Goal: Task Accomplishment & Management: Manage account settings

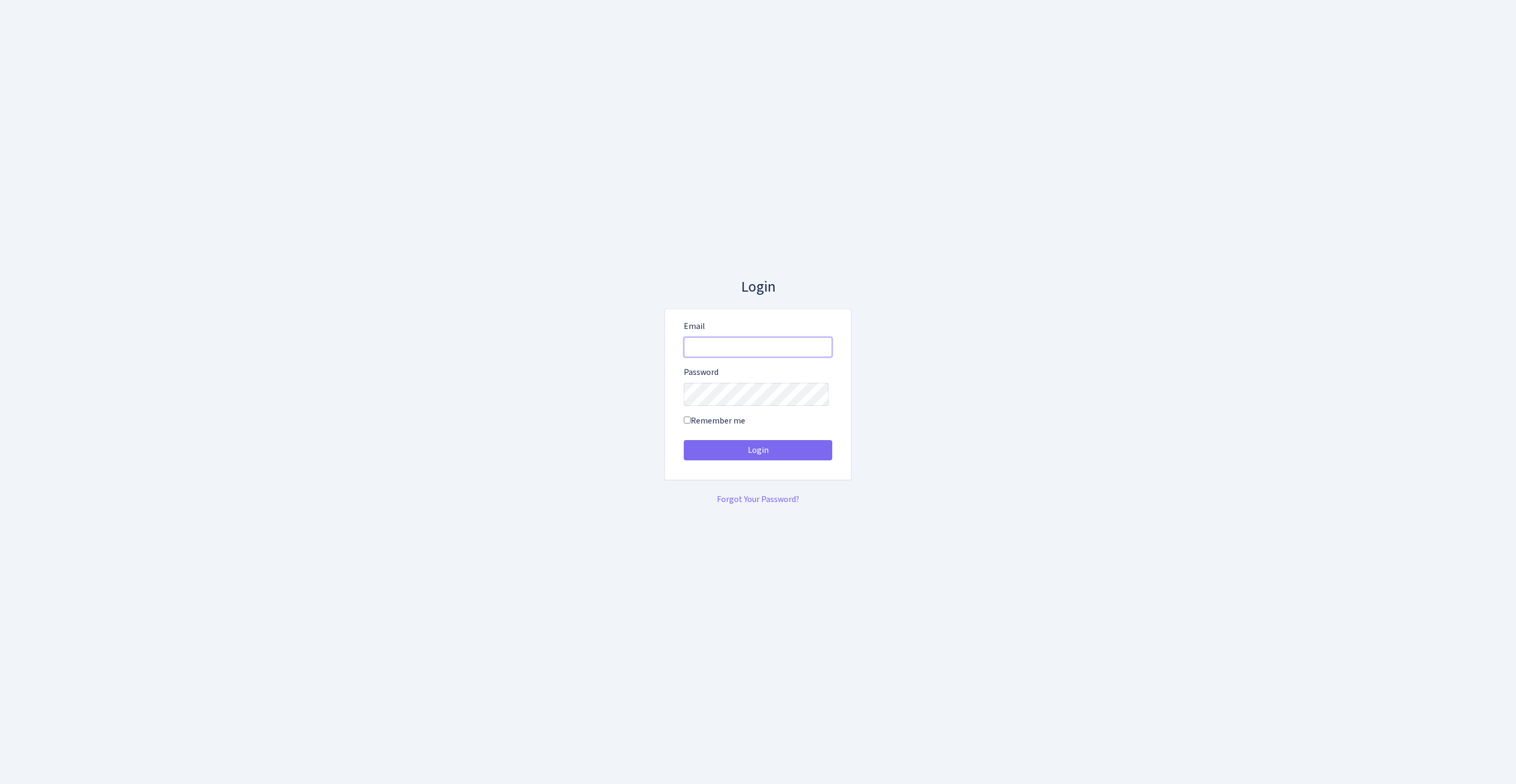
type input "feitan@bank.com"
click at [758, 454] on button "Login" at bounding box center [758, 450] width 149 height 20
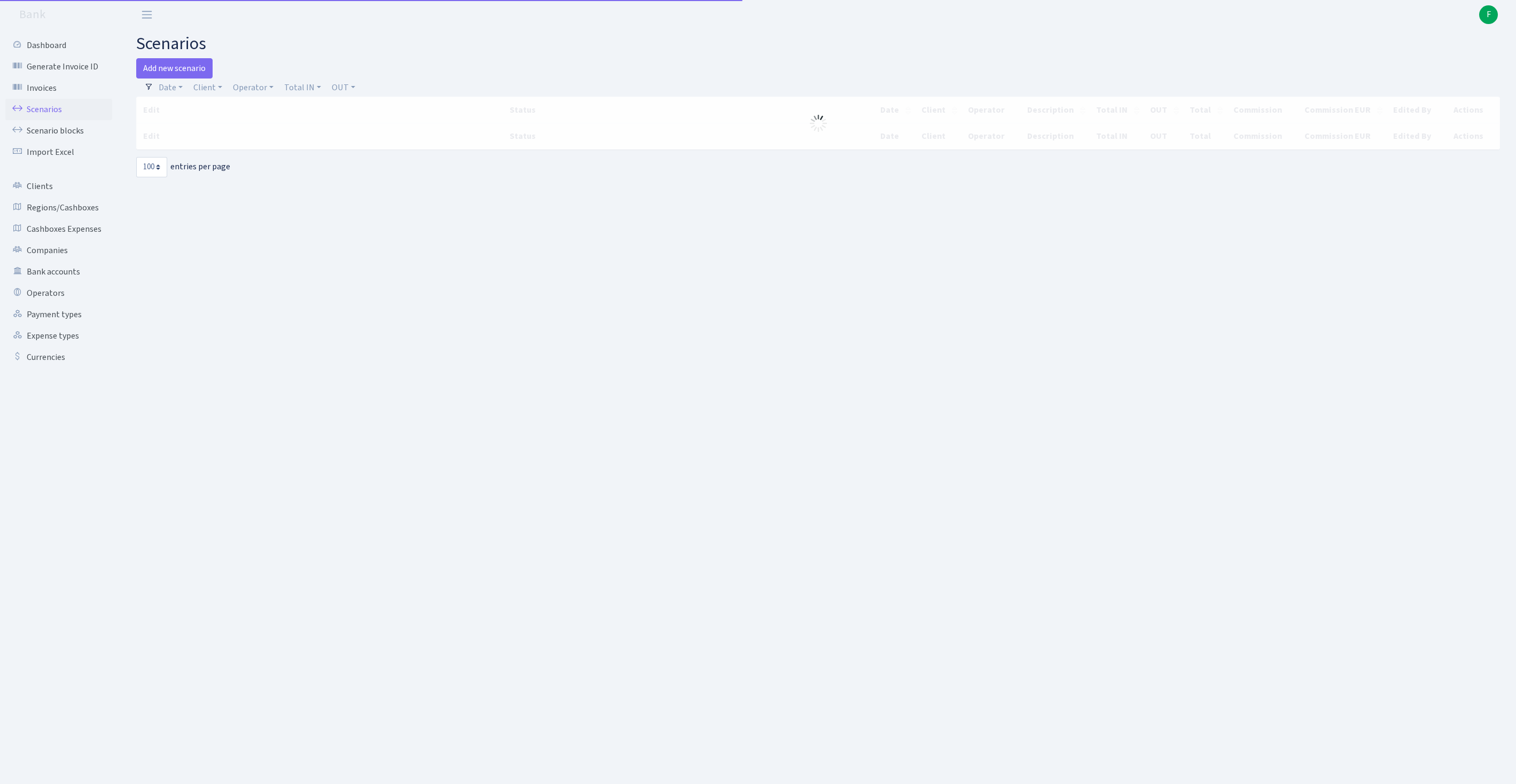
select select "100"
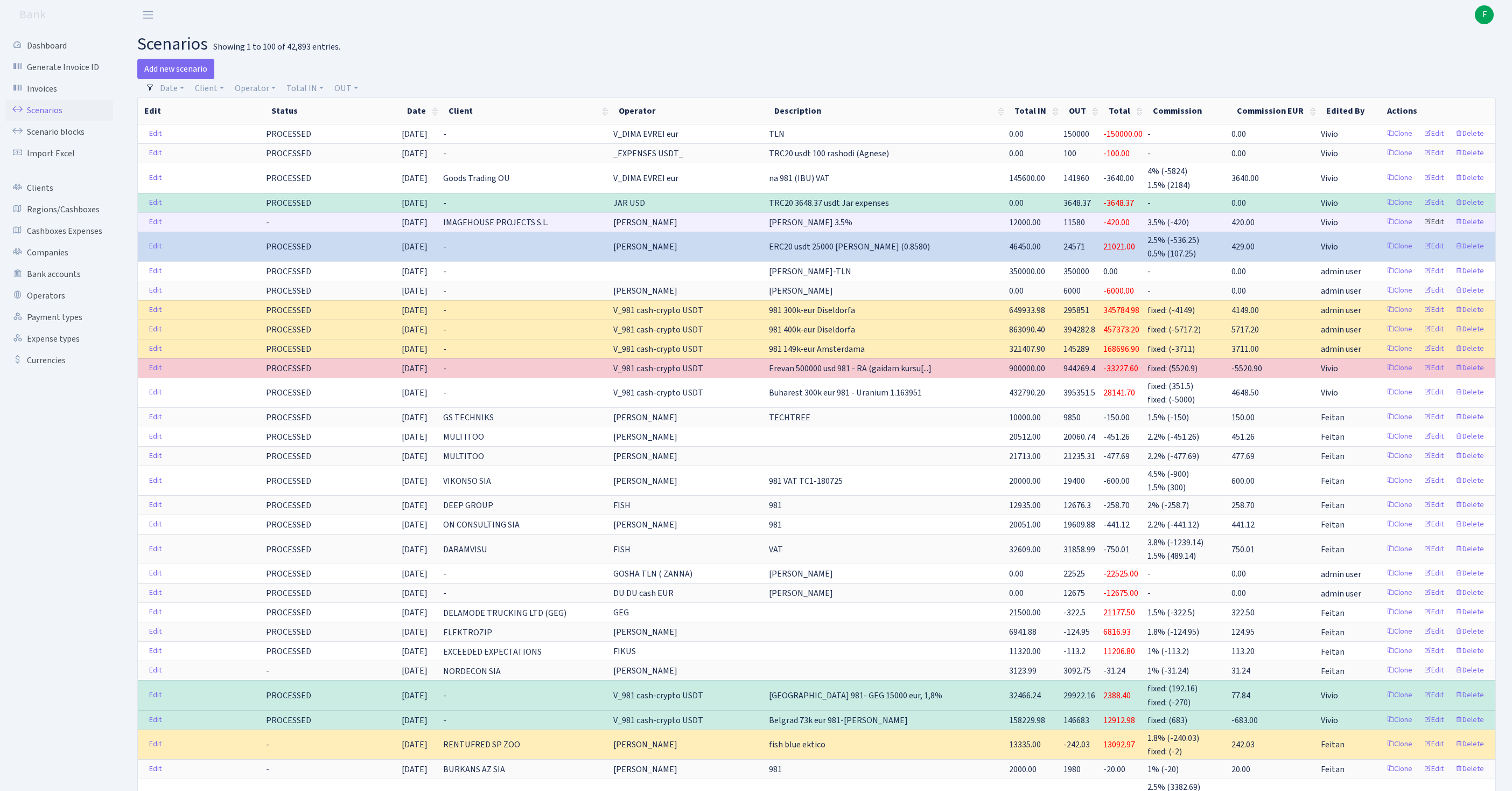
click at [1422, 231] on link "Edit" at bounding box center [1433, 222] width 29 height 16
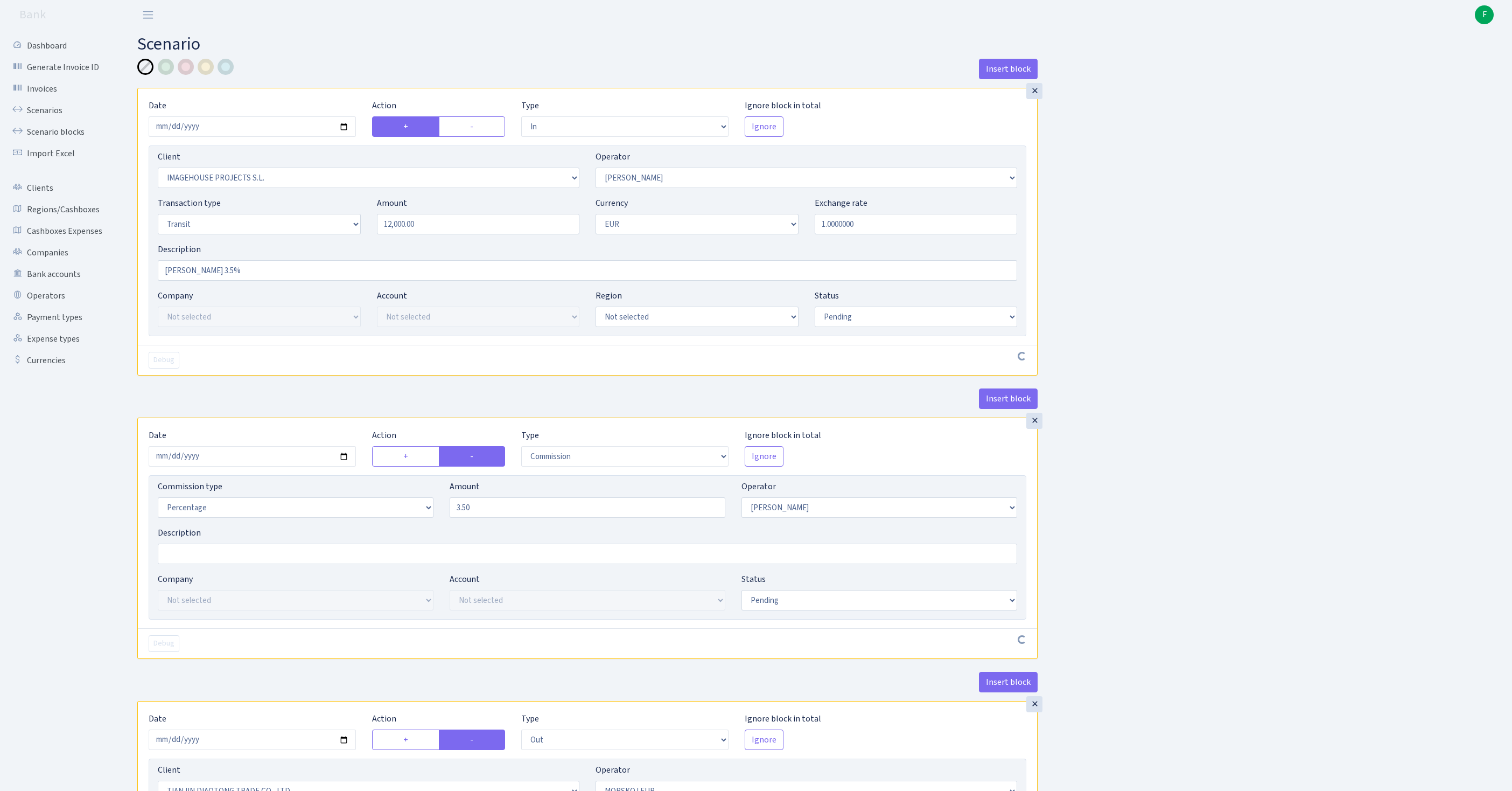
select select "in"
select select "3297"
select select "509"
select select "5"
select select "1"
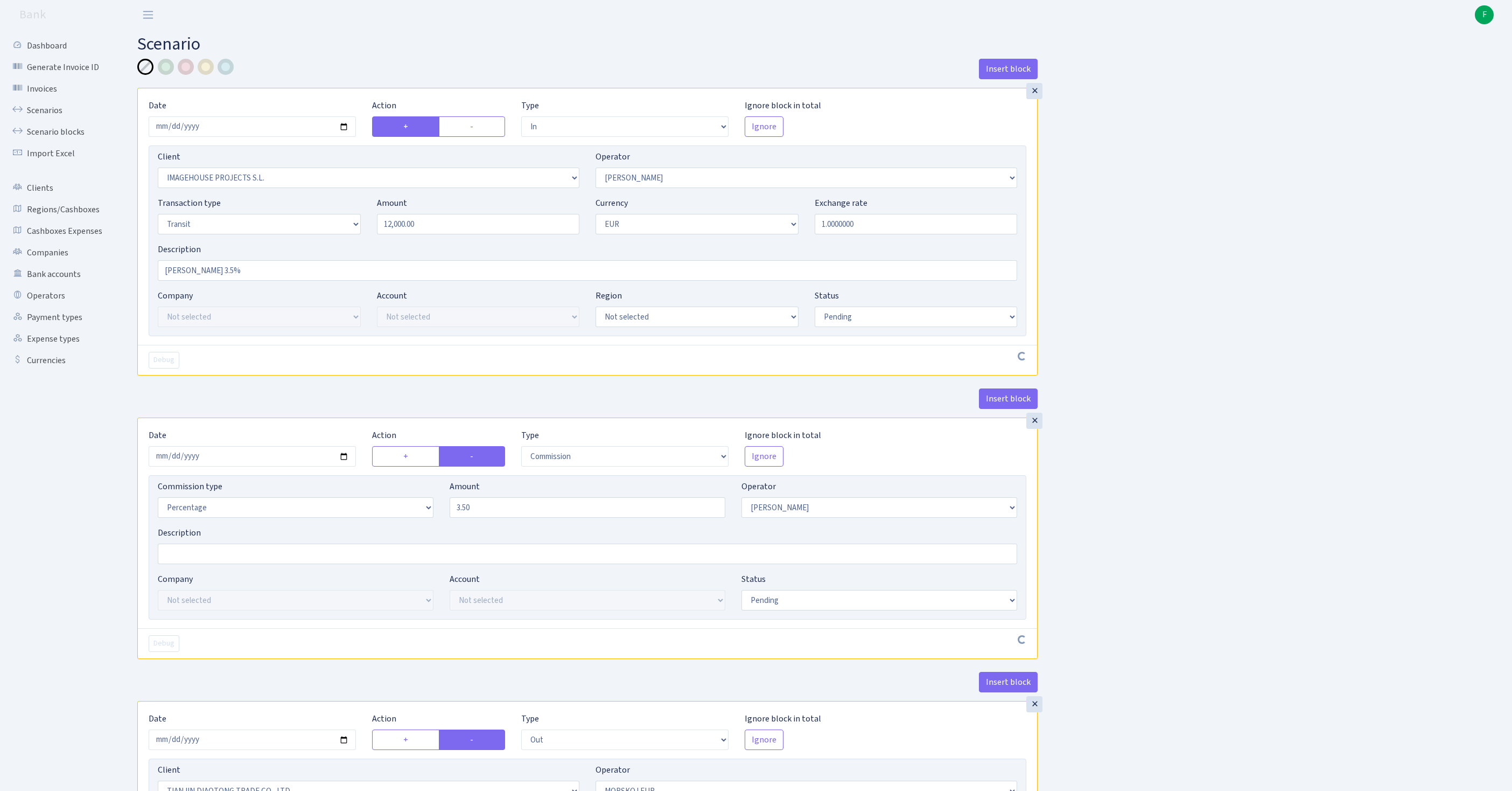
select select "pending"
select select "commission"
select select "509"
select select "pending"
select select "out"
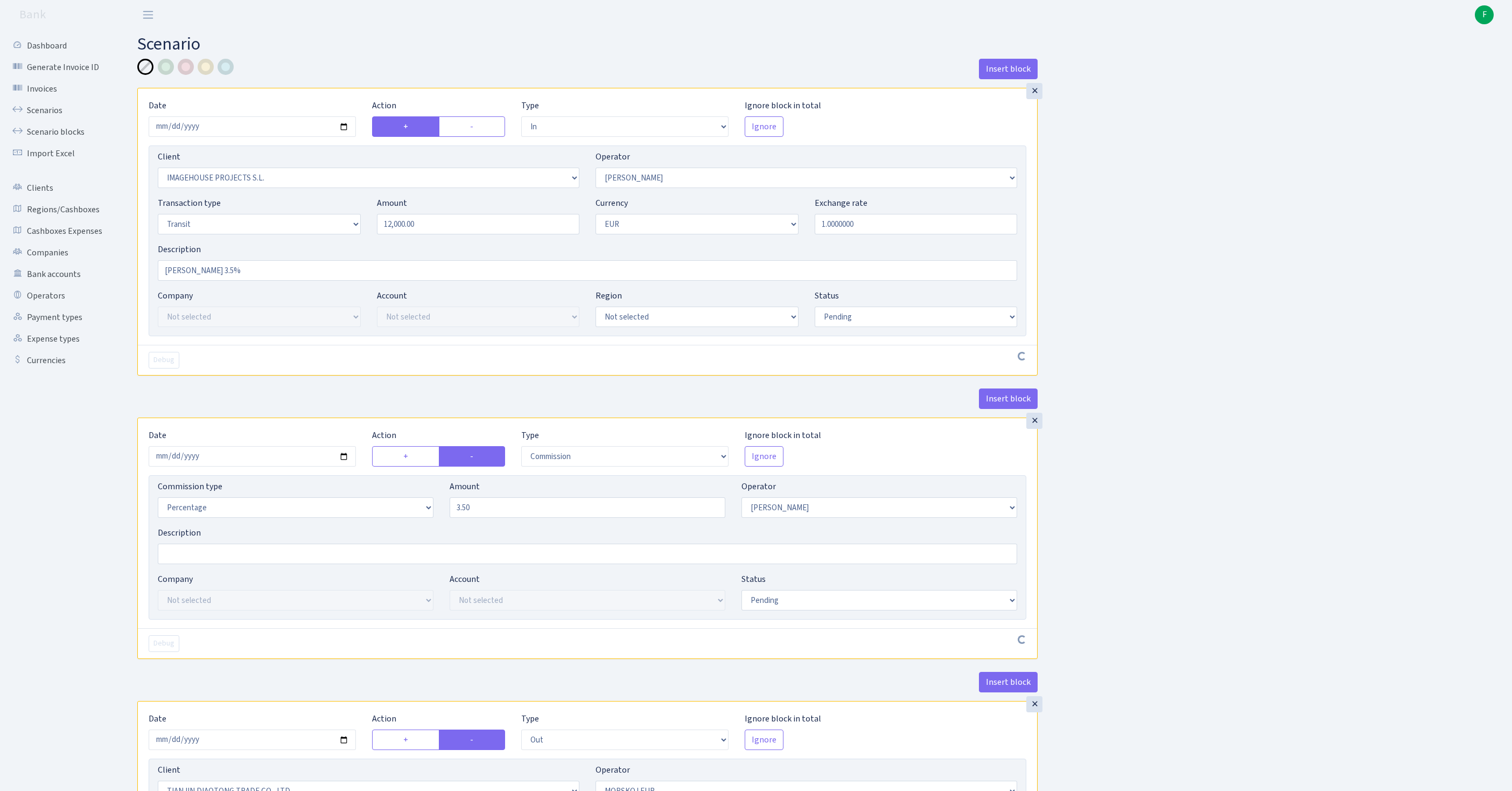
select select "2041"
select select "323"
select select "5"
select select "1"
select select "pending"
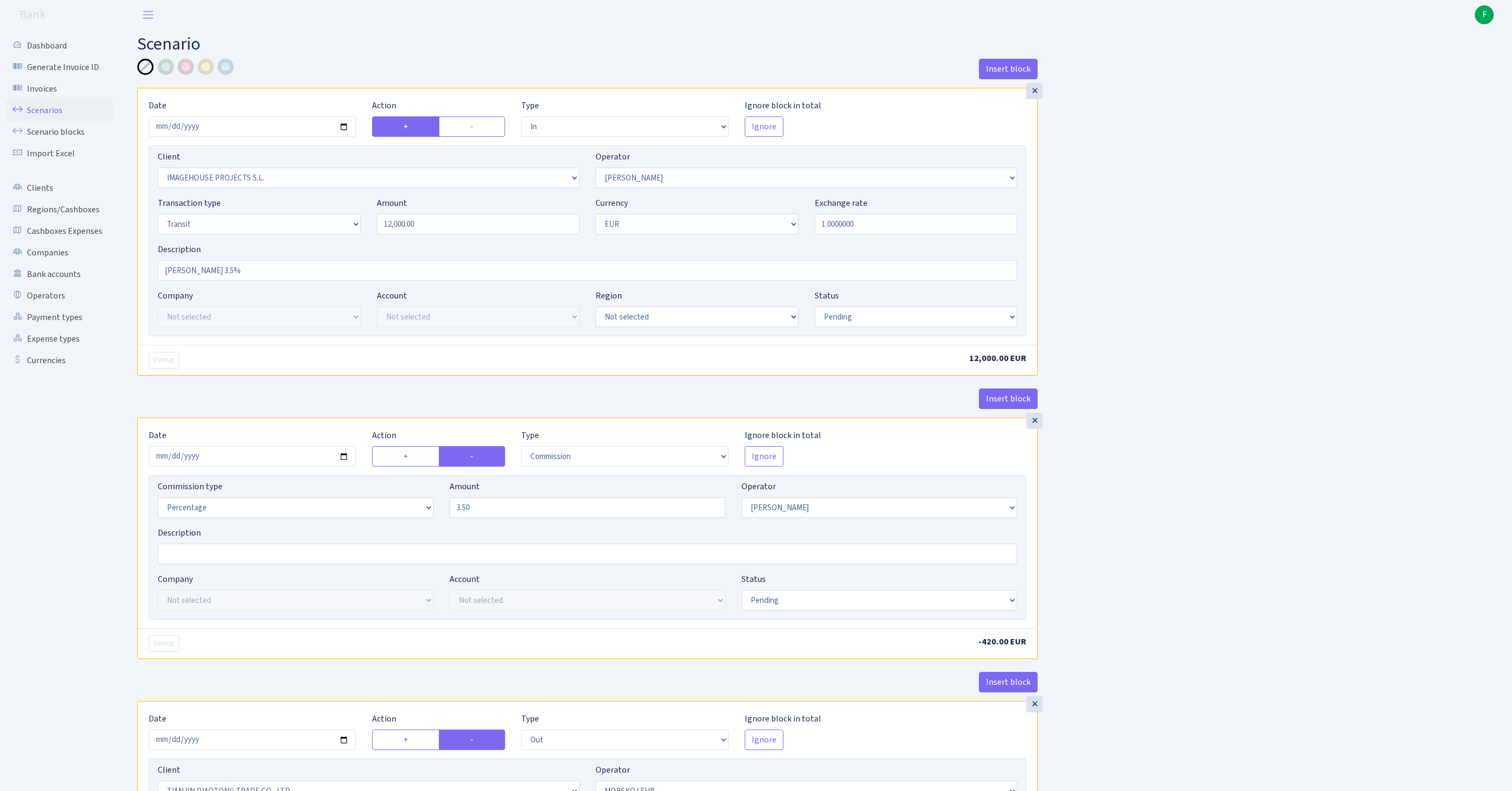
click at [43, 121] on link "Scenarios" at bounding box center [59, 110] width 107 height 21
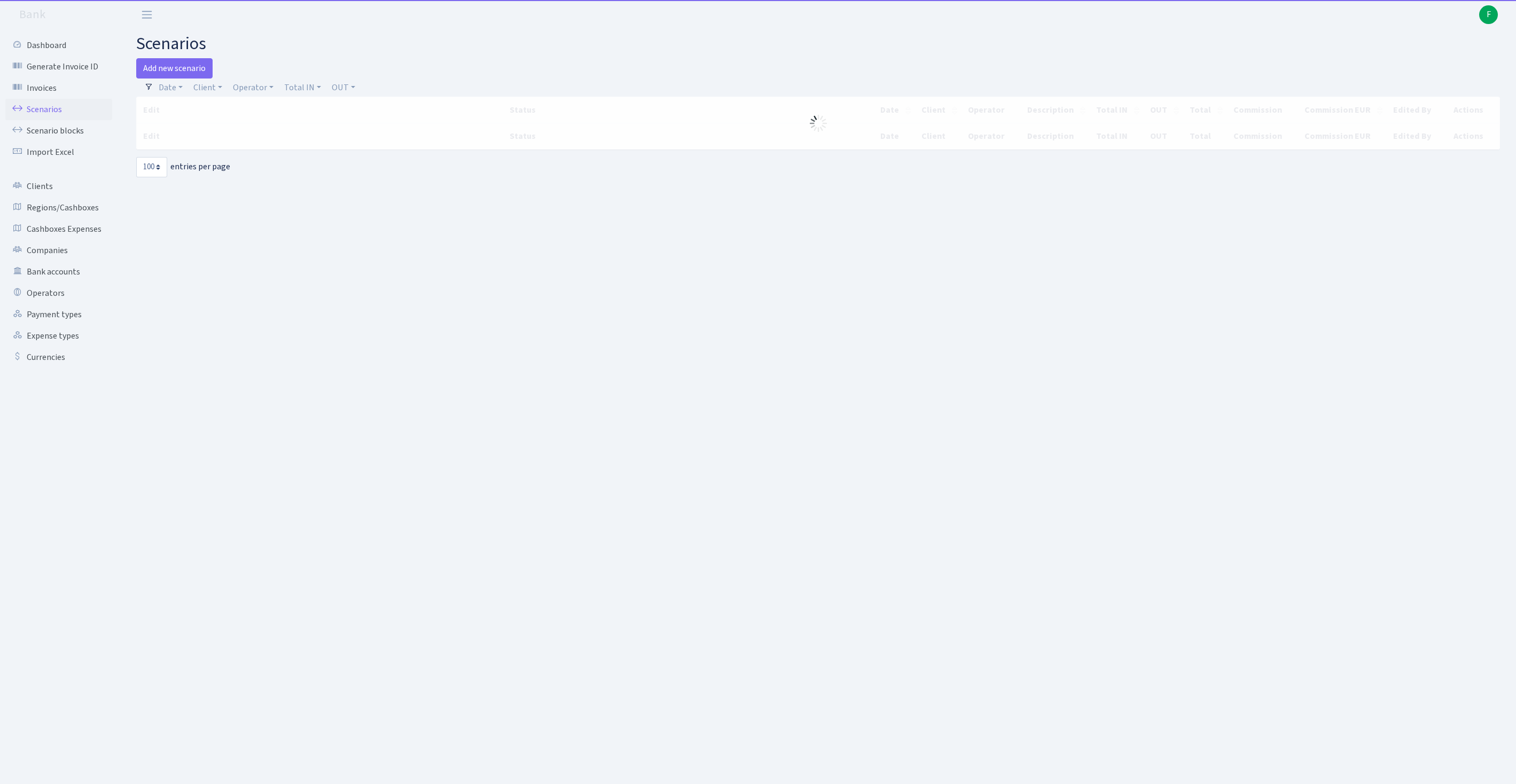
select select "100"
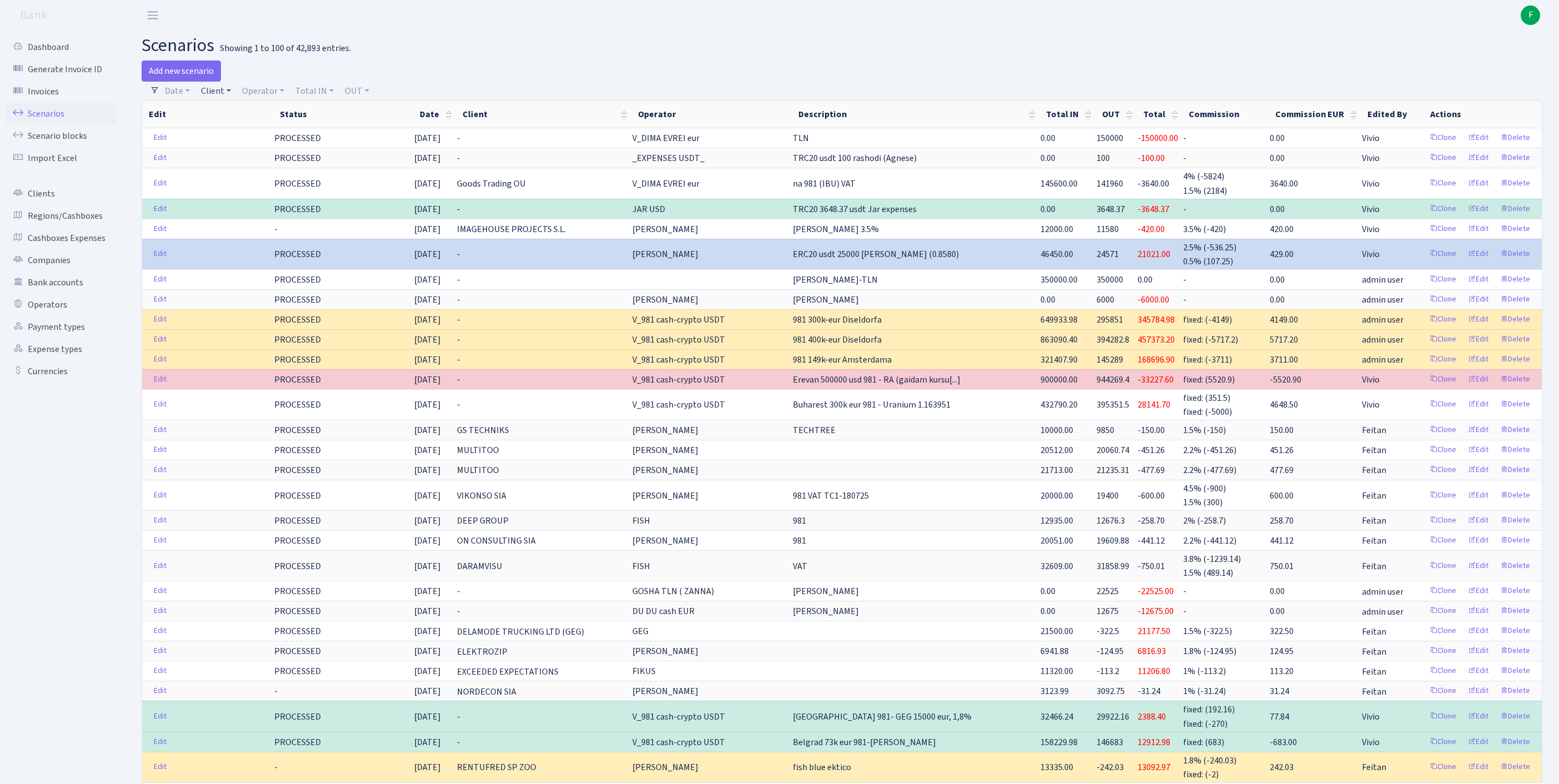
click at [229, 93] on link "Client" at bounding box center [215, 91] width 39 height 19
click at [248, 138] on input "search" at bounding box center [246, 131] width 92 height 17
type input "unitek"
click at [256, 192] on li "UNITEK MARINE SERVICES LTD" at bounding box center [246, 176] width 95 height 32
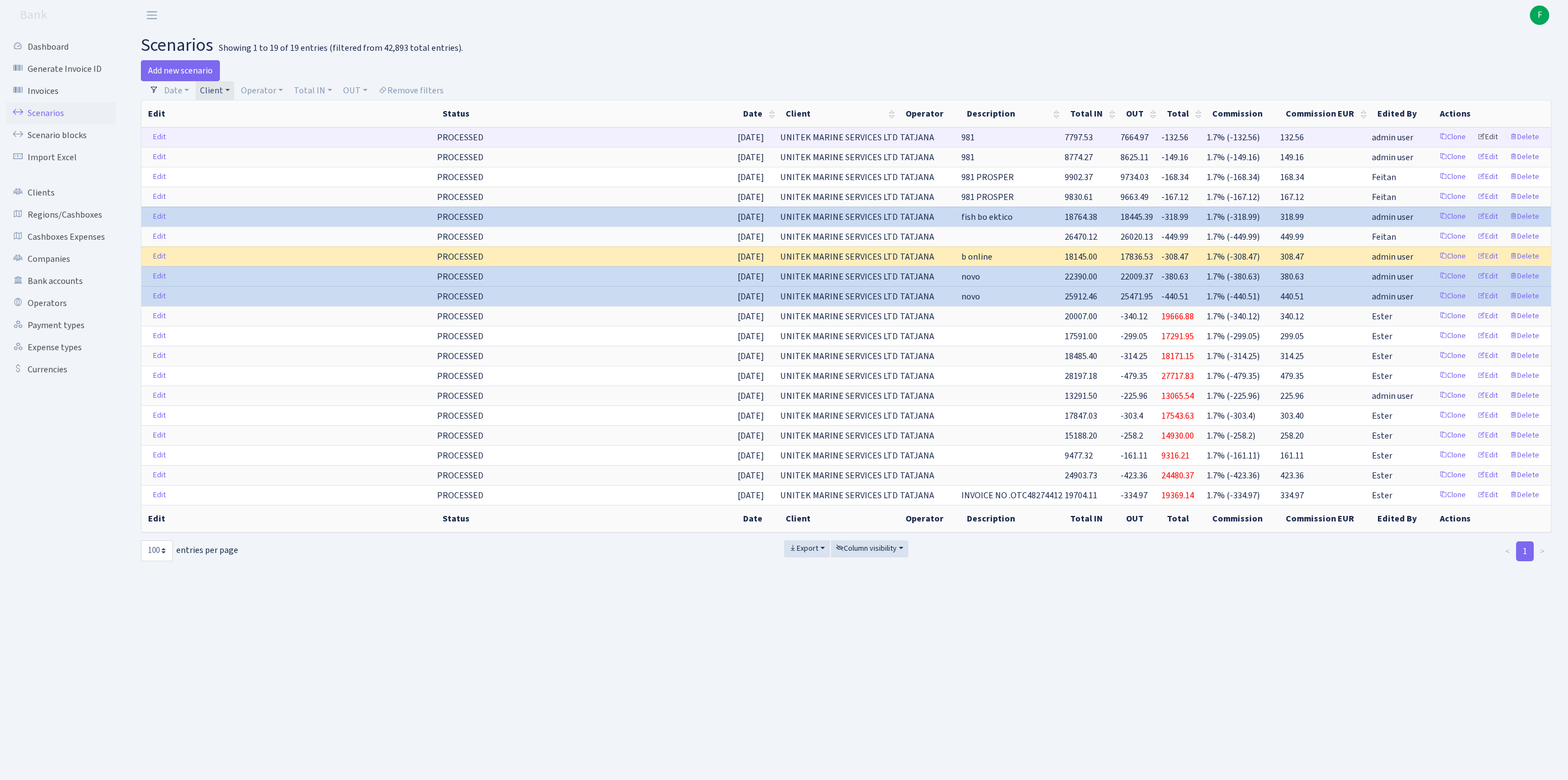
click at [1477, 146] on link "Edit" at bounding box center [1487, 137] width 30 height 17
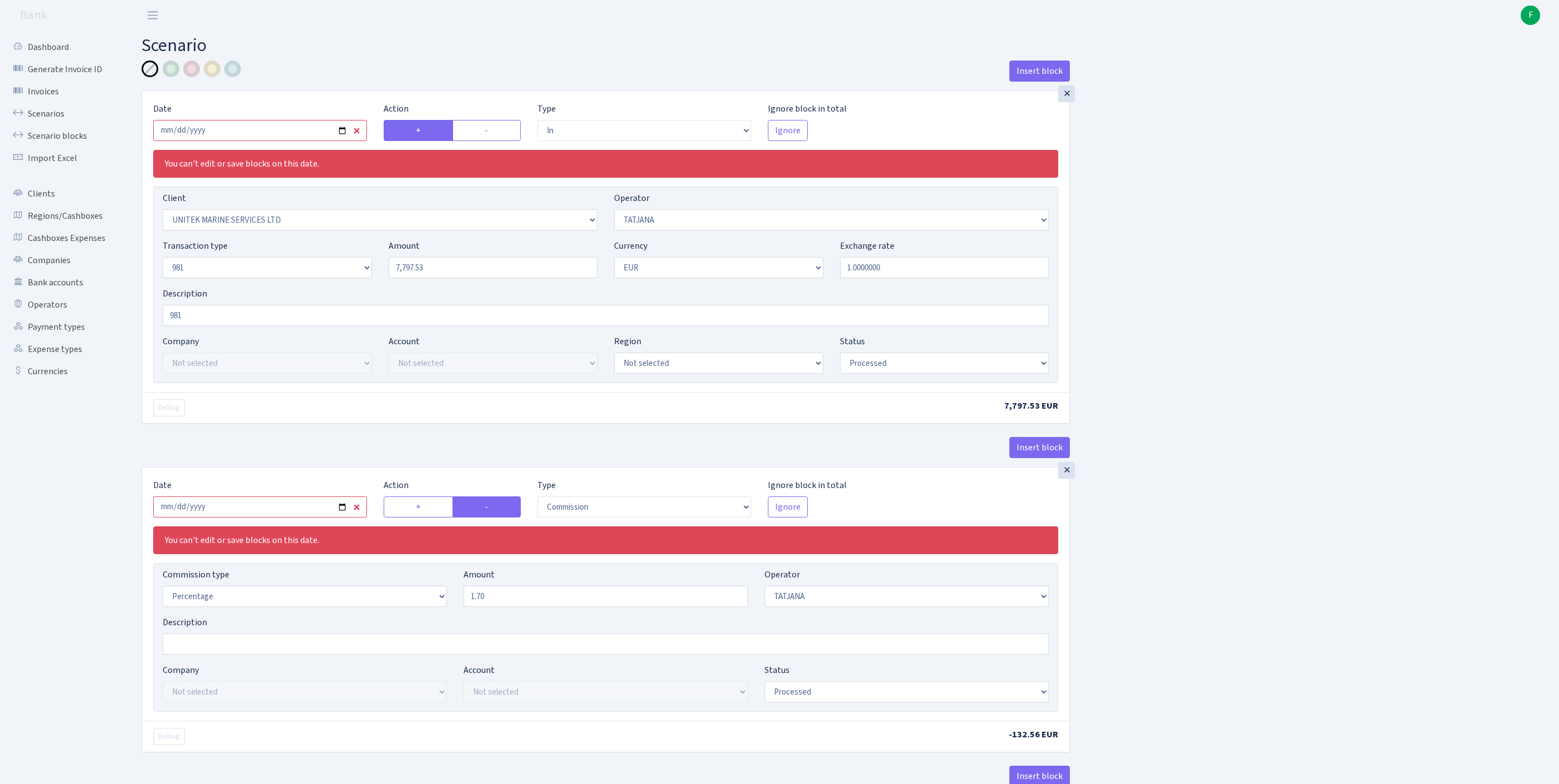
select select "in"
select select "2235"
select select "272"
select select "8"
select select "1"
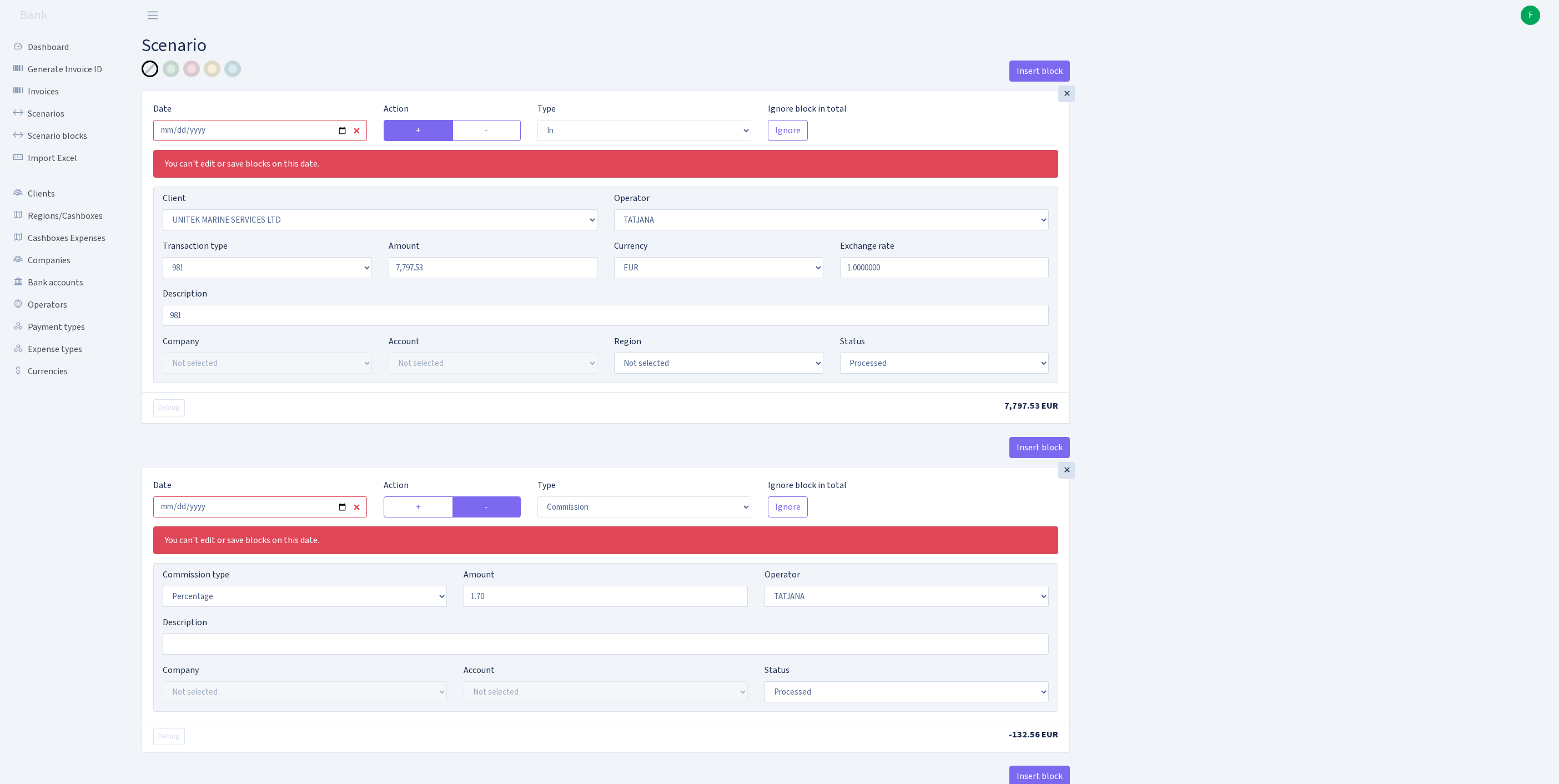
select select "processed"
select select "commission"
select select "272"
select select "processed"
select select "out"
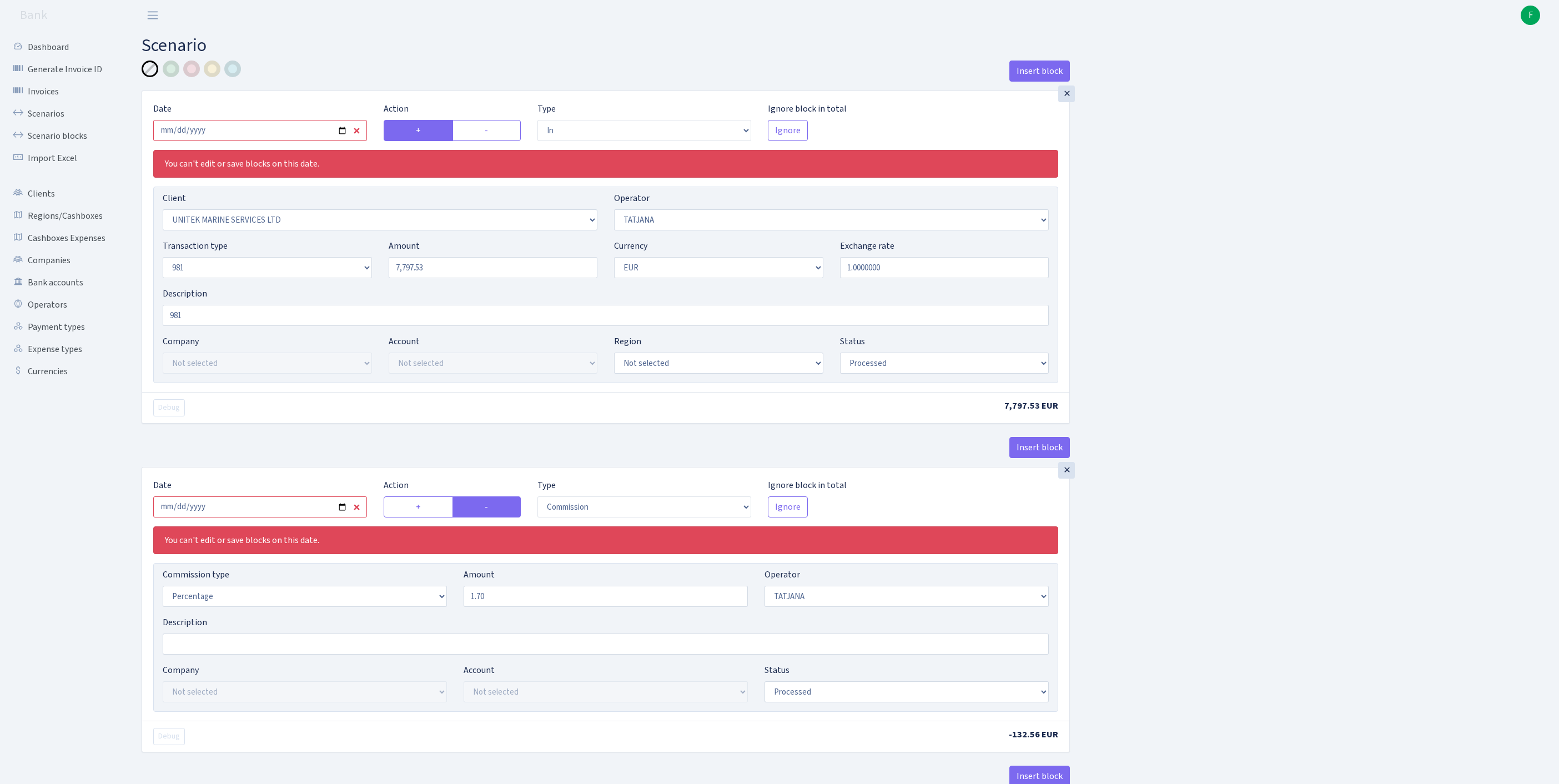
select select "2911"
select select "61"
select select "8"
select select "1"
select select "processed"
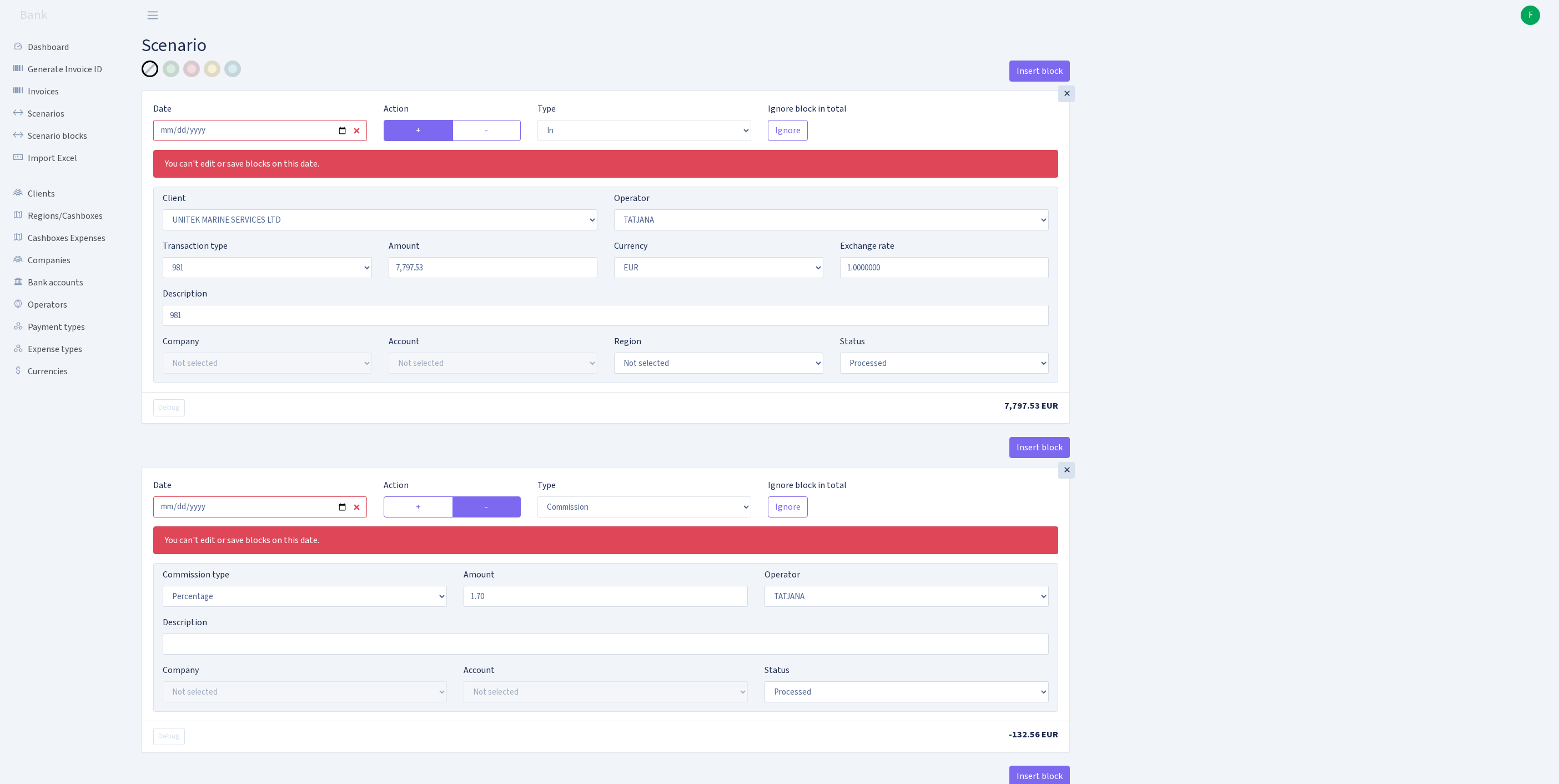
scroll to position [647, 0]
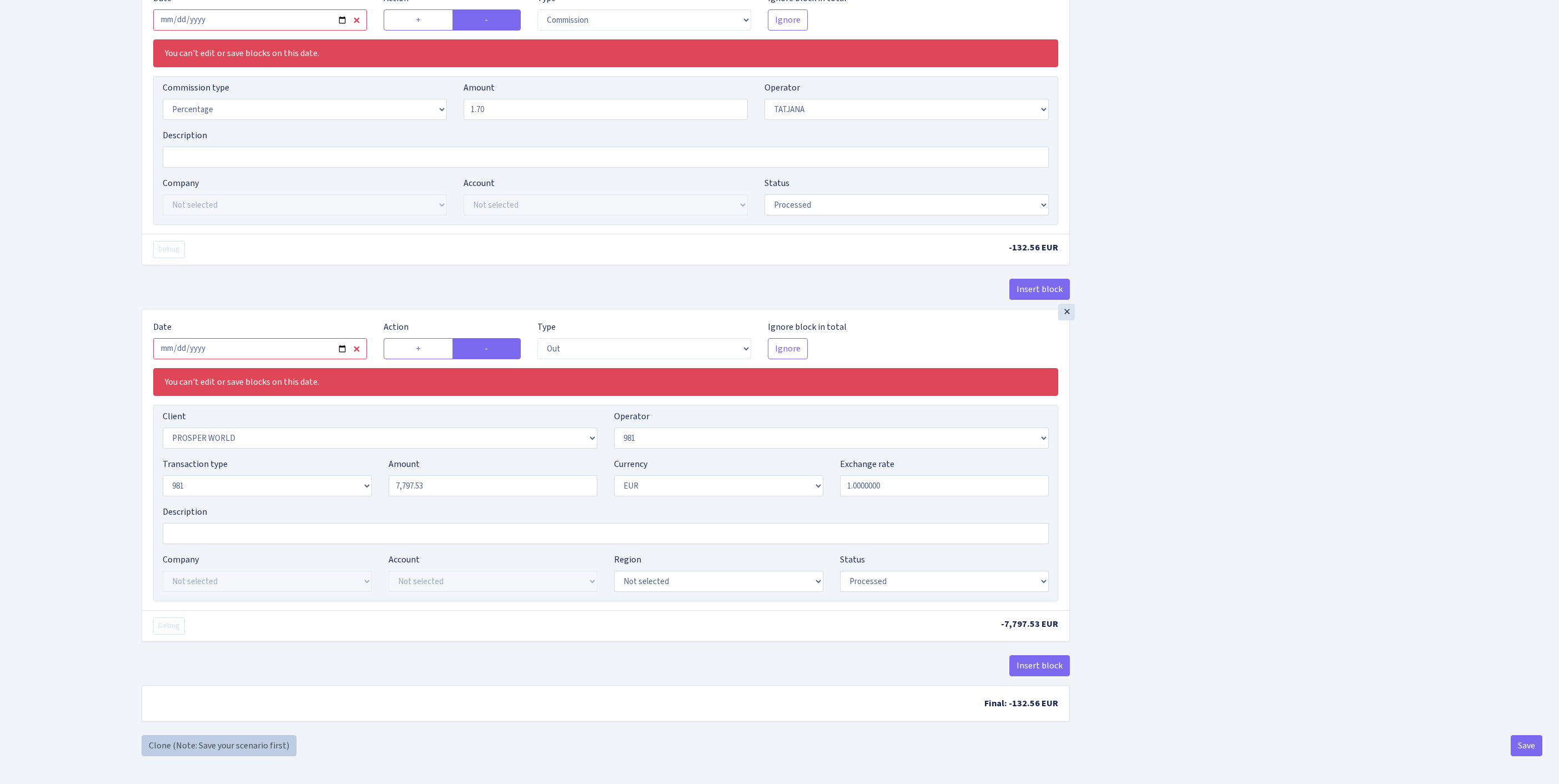
click at [236, 742] on link "Clone (Note: Save your scenario first)" at bounding box center [219, 746] width 155 height 21
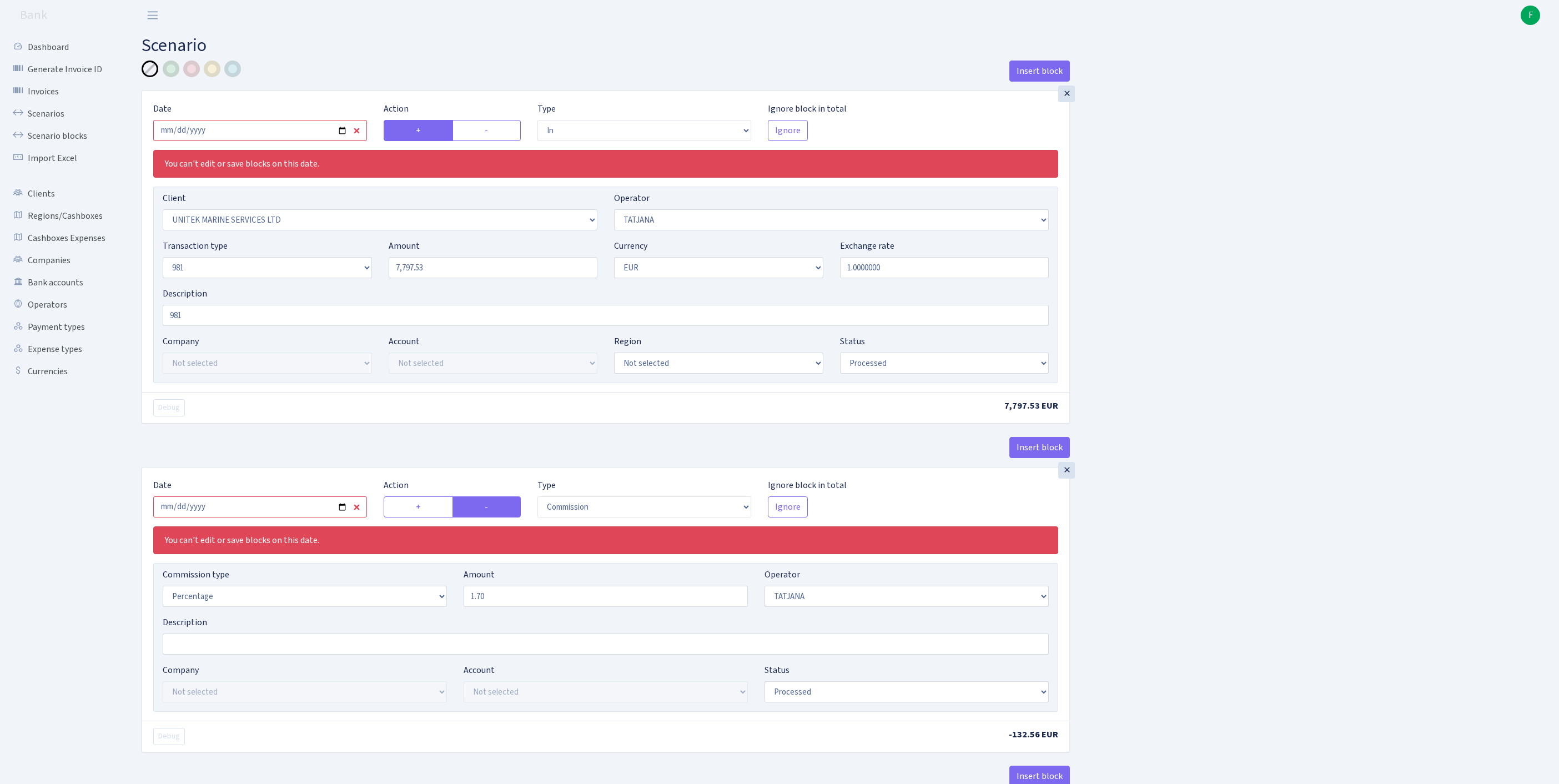
select select "in"
select select "2235"
select select "272"
select select "8"
select select "1"
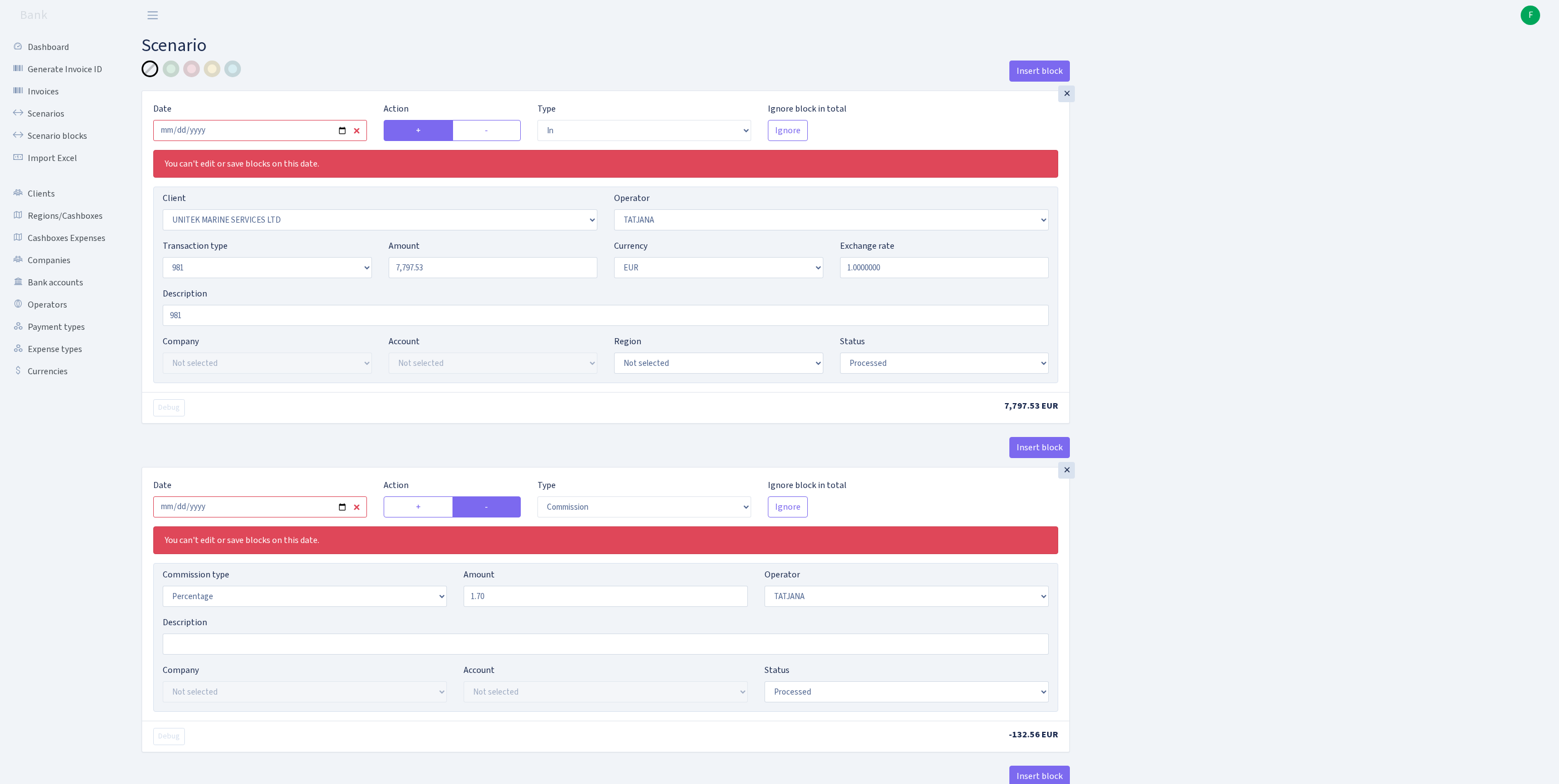
select select "processed"
select select "commission"
select select "272"
select select "processed"
select select "out"
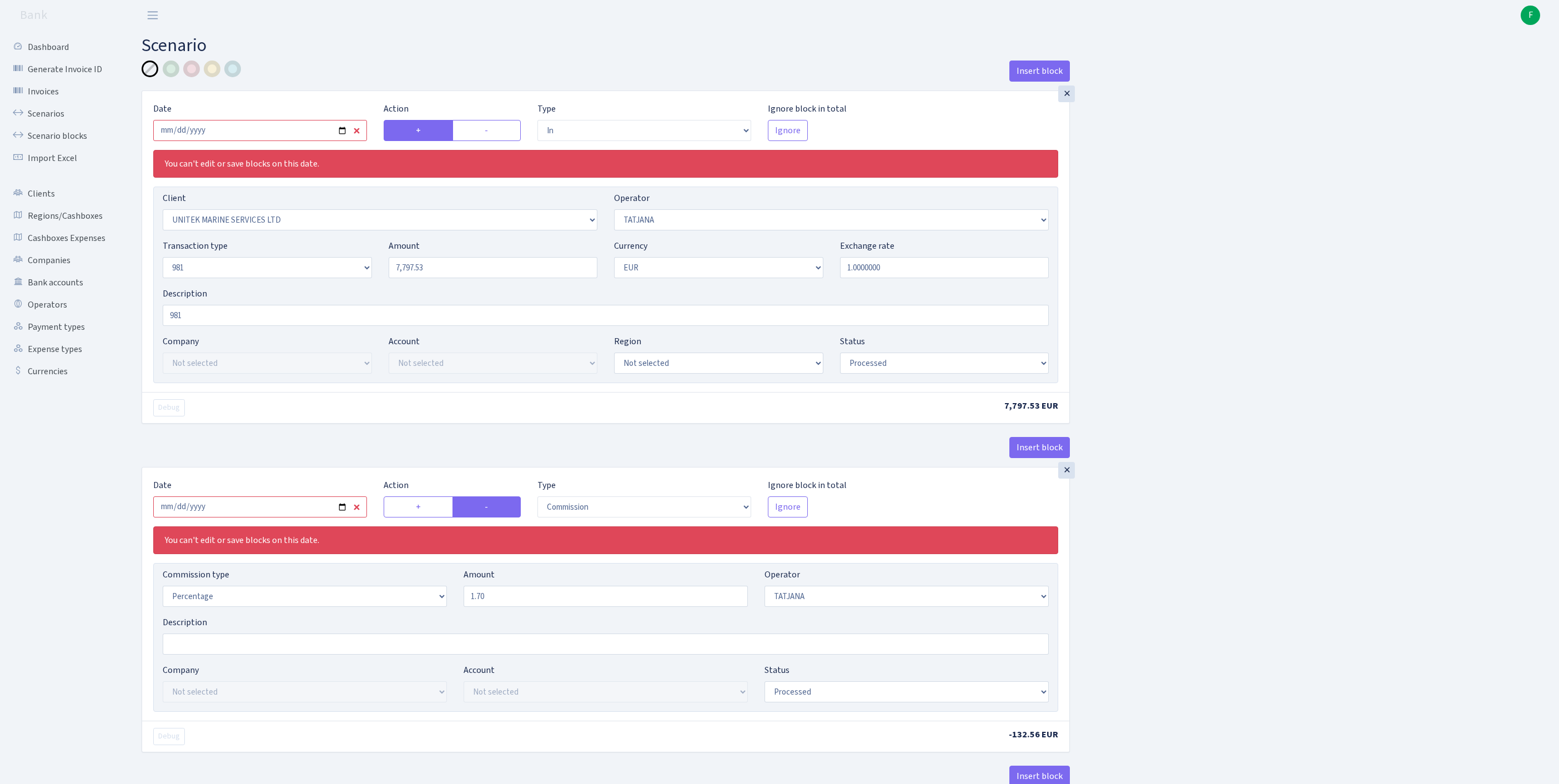
select select "2911"
select select "61"
select select "8"
select select "1"
select select "processed"
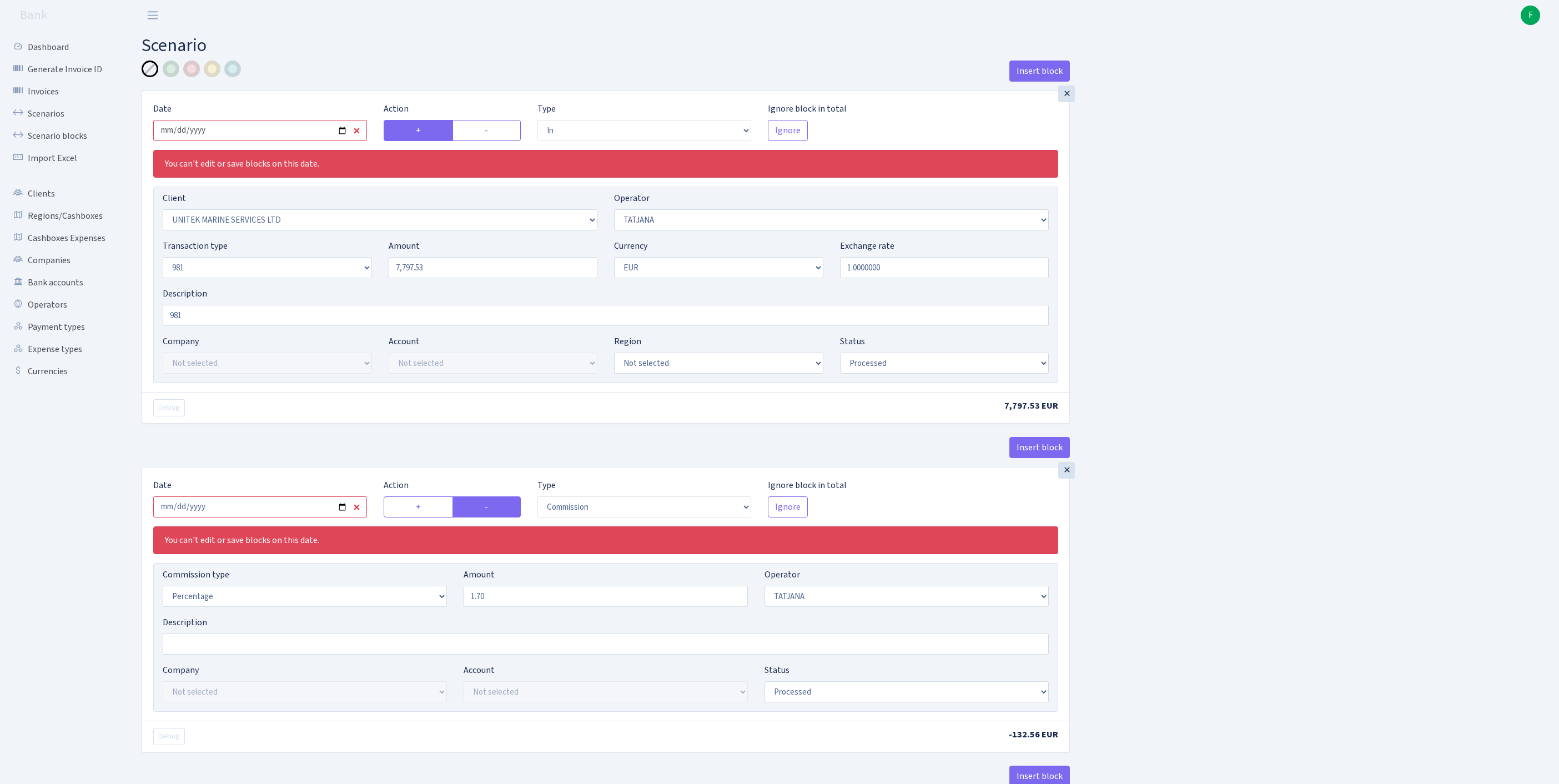
click at [273, 141] on input "2025-03-11" at bounding box center [260, 131] width 214 height 21
type input "[DATE]"
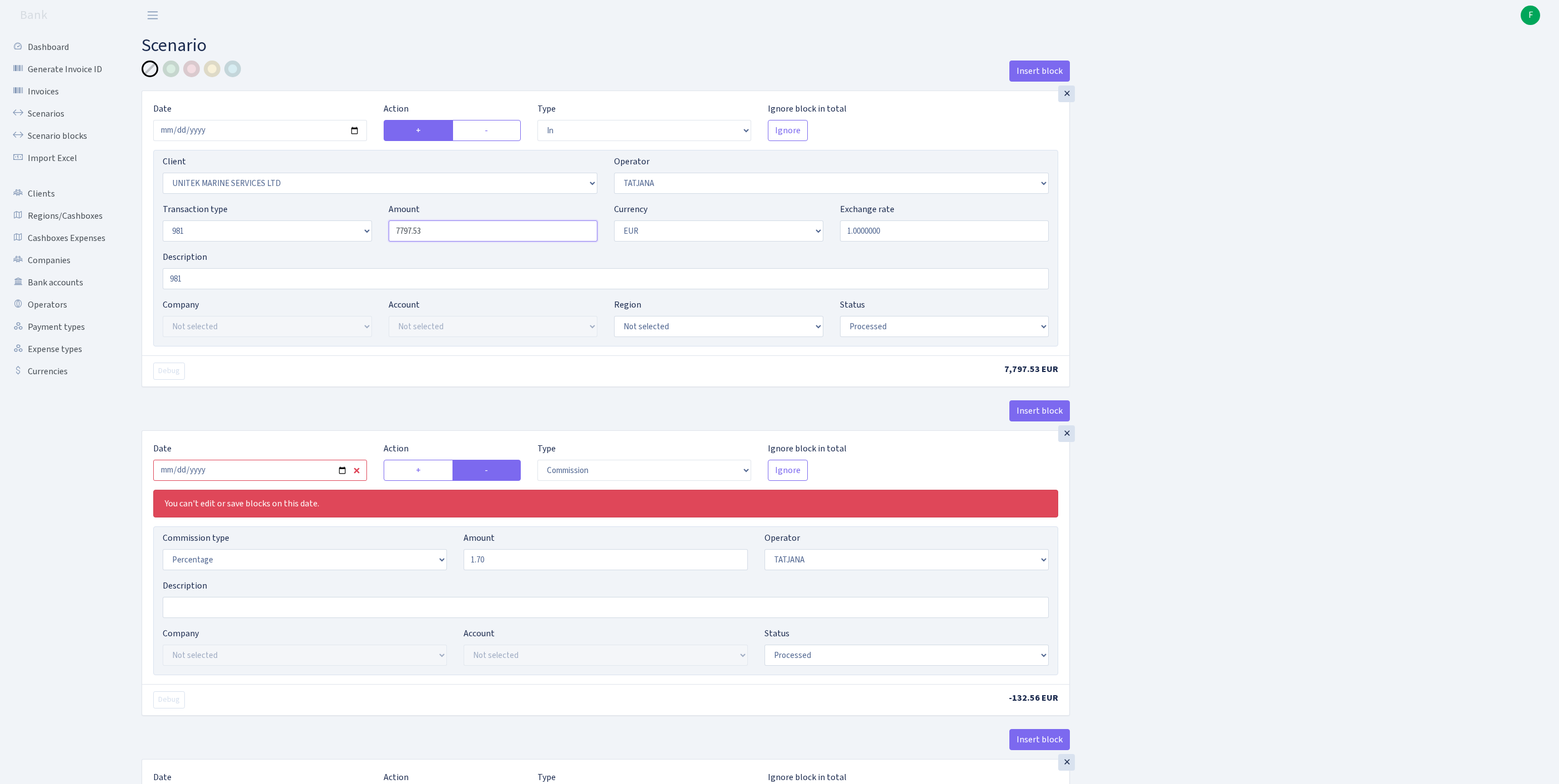
drag, startPoint x: 452, startPoint y: 252, endPoint x: 311, endPoint y: 251, distance: 141.0
click at [311, 251] on div "Transaction type Not selected 981 ELF FISH crypto GIRT IVO dekl MM-BALTIC eur U…" at bounding box center [606, 227] width 903 height 48
paste input "8104.76"
type input "8,104.76"
click at [242, 289] on input "981" at bounding box center [606, 279] width 886 height 21
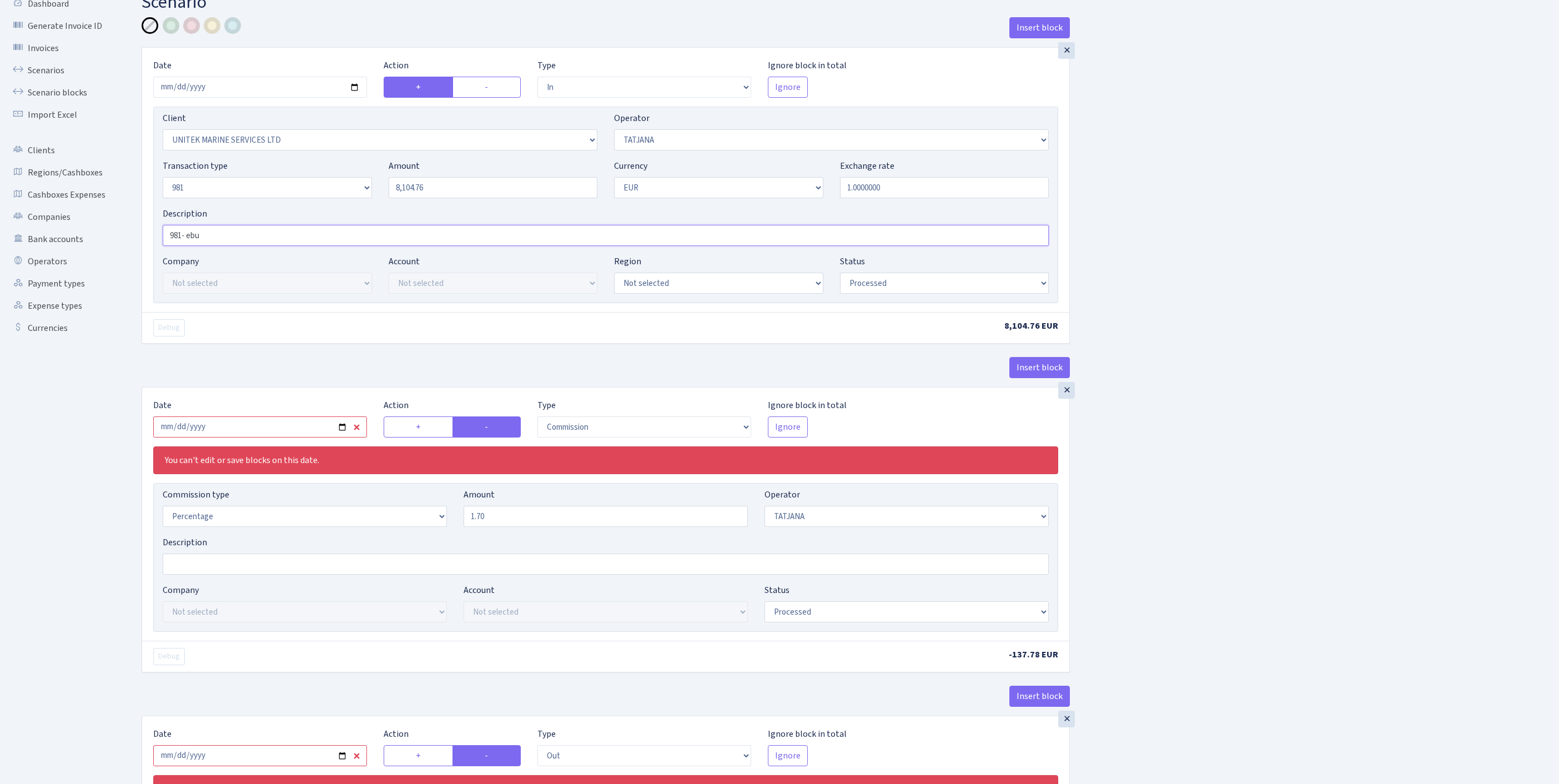
scroll to position [87, 0]
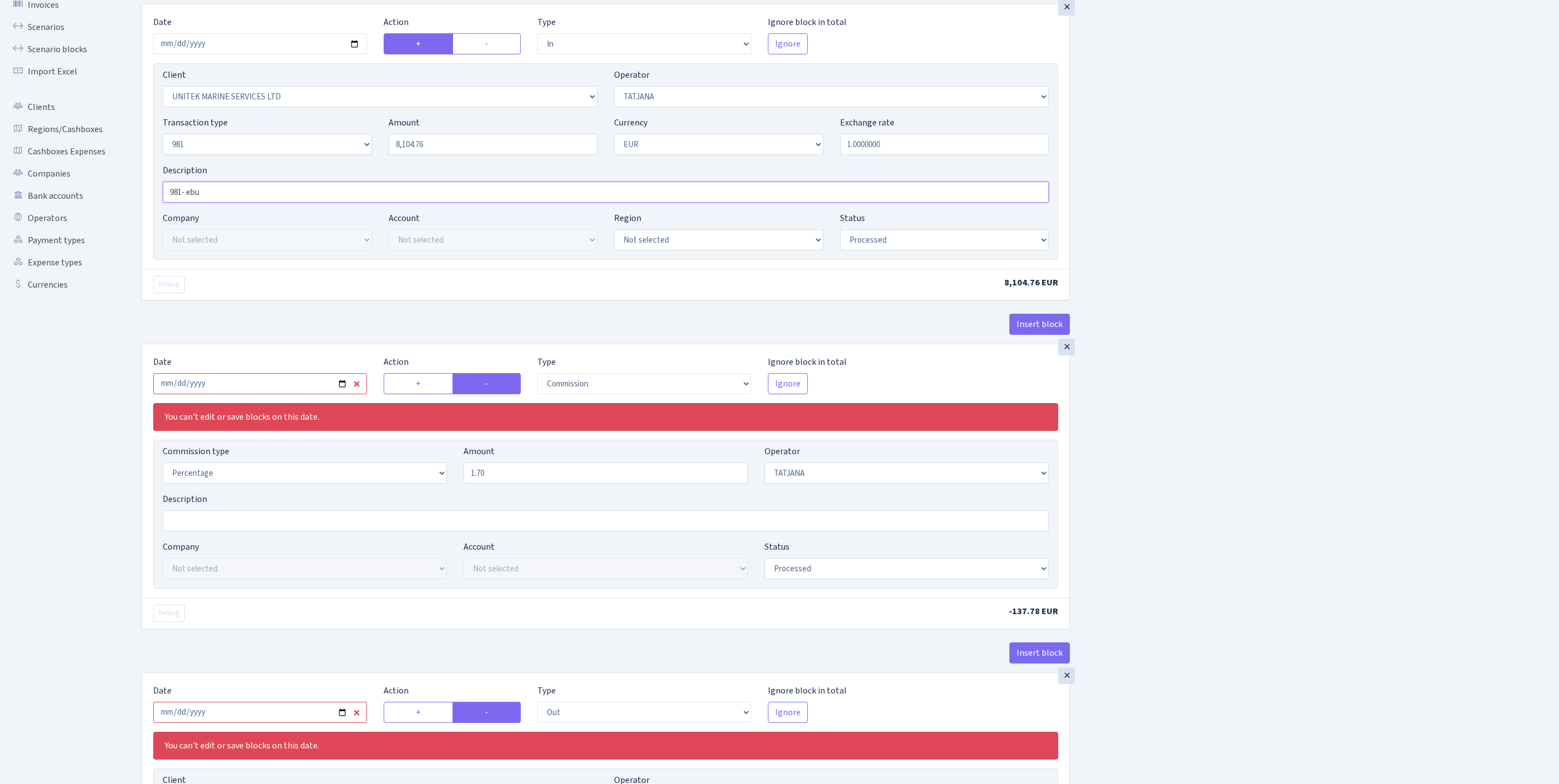
type input "981- ebu"
click at [231, 394] on input "2025-03-11" at bounding box center [260, 384] width 214 height 21
type input "[DATE]"
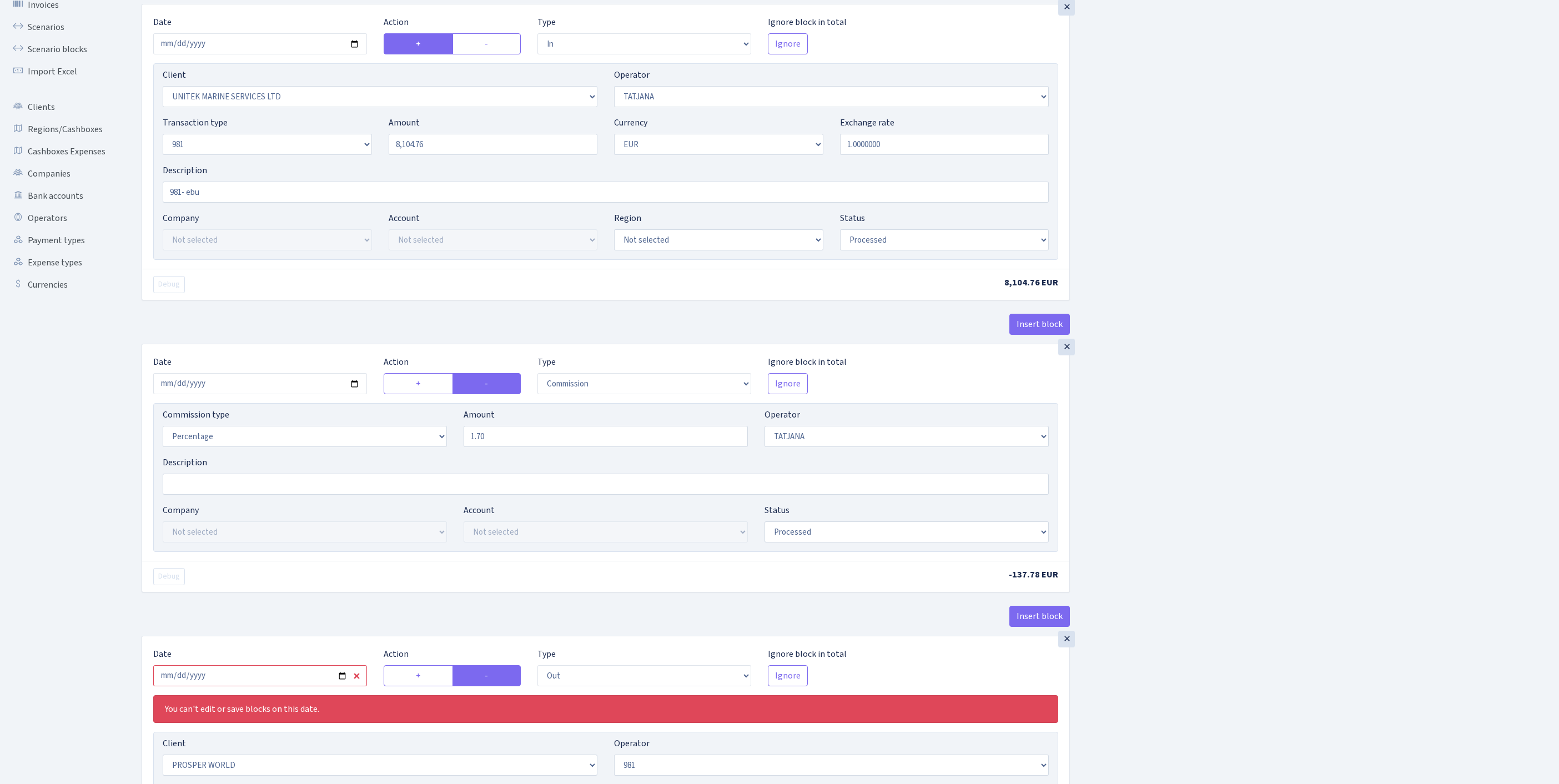
click at [1232, 616] on div "Insert block × Date 2025-08-11 Action + - Type --- In Out Commission Field requ…" at bounding box center [842, 518] width 1417 height 1088
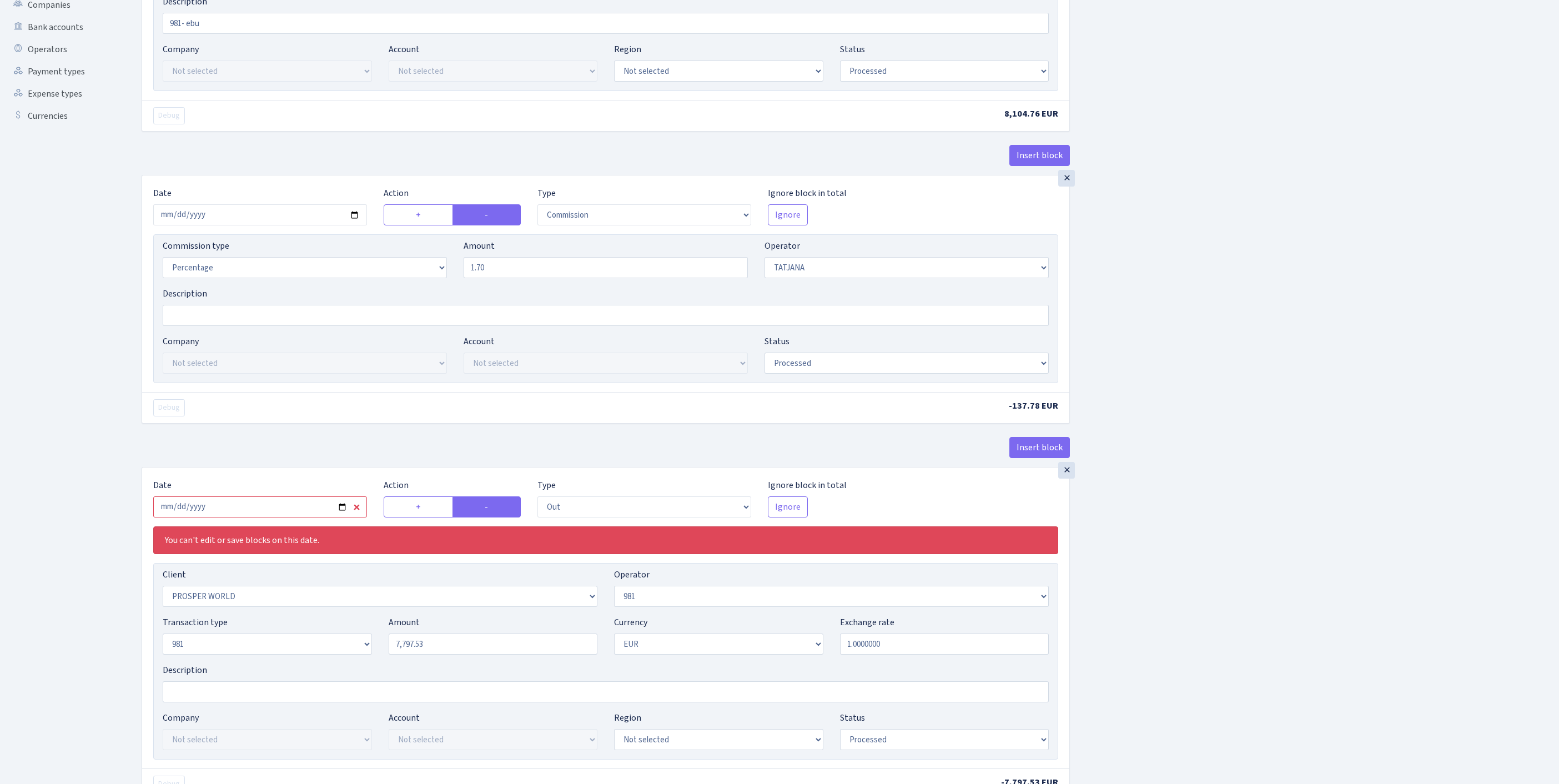
scroll to position [440, 0]
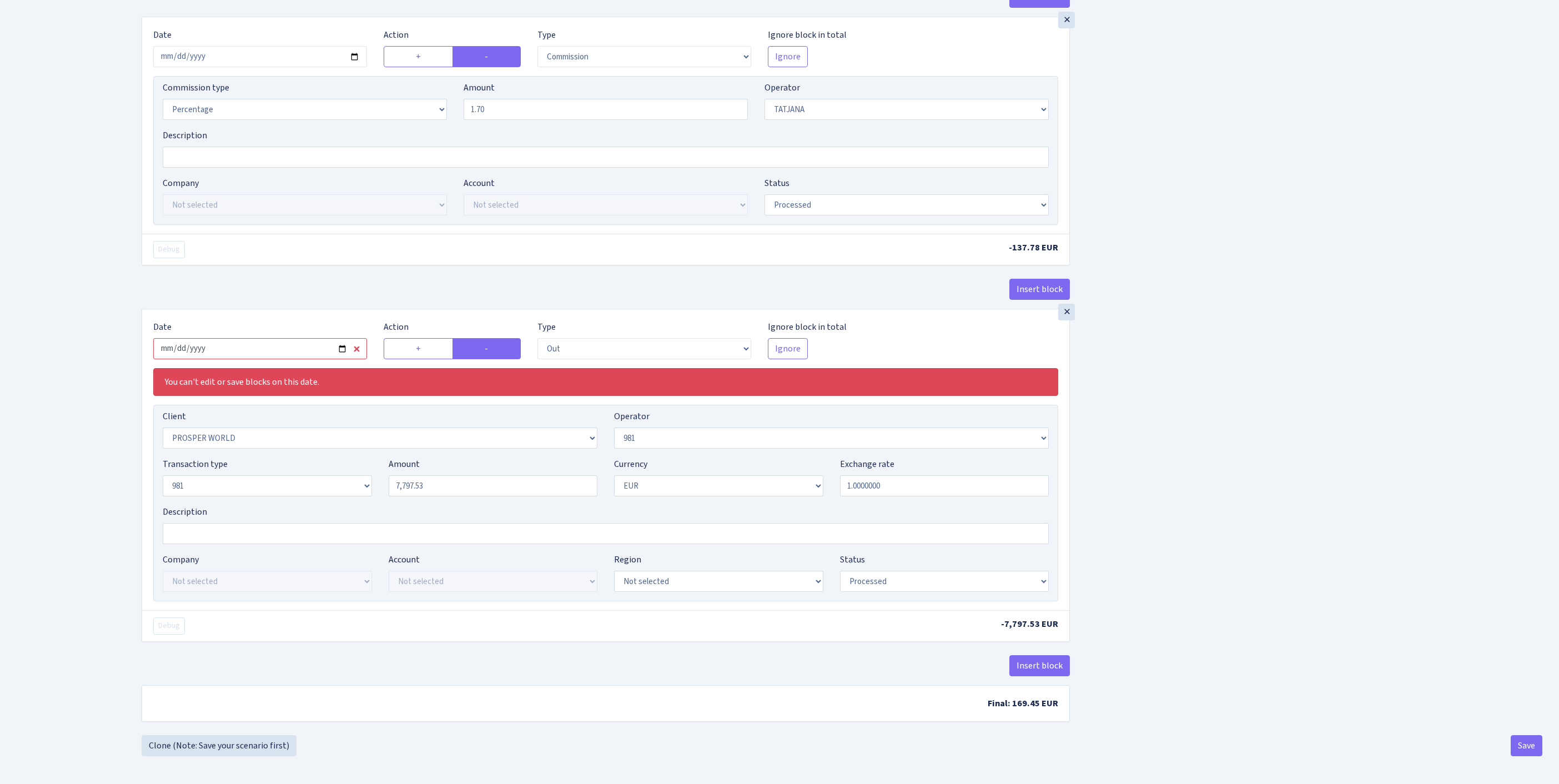
click at [241, 359] on input "2025-03-11" at bounding box center [260, 349] width 214 height 21
type input "2025-08-11"
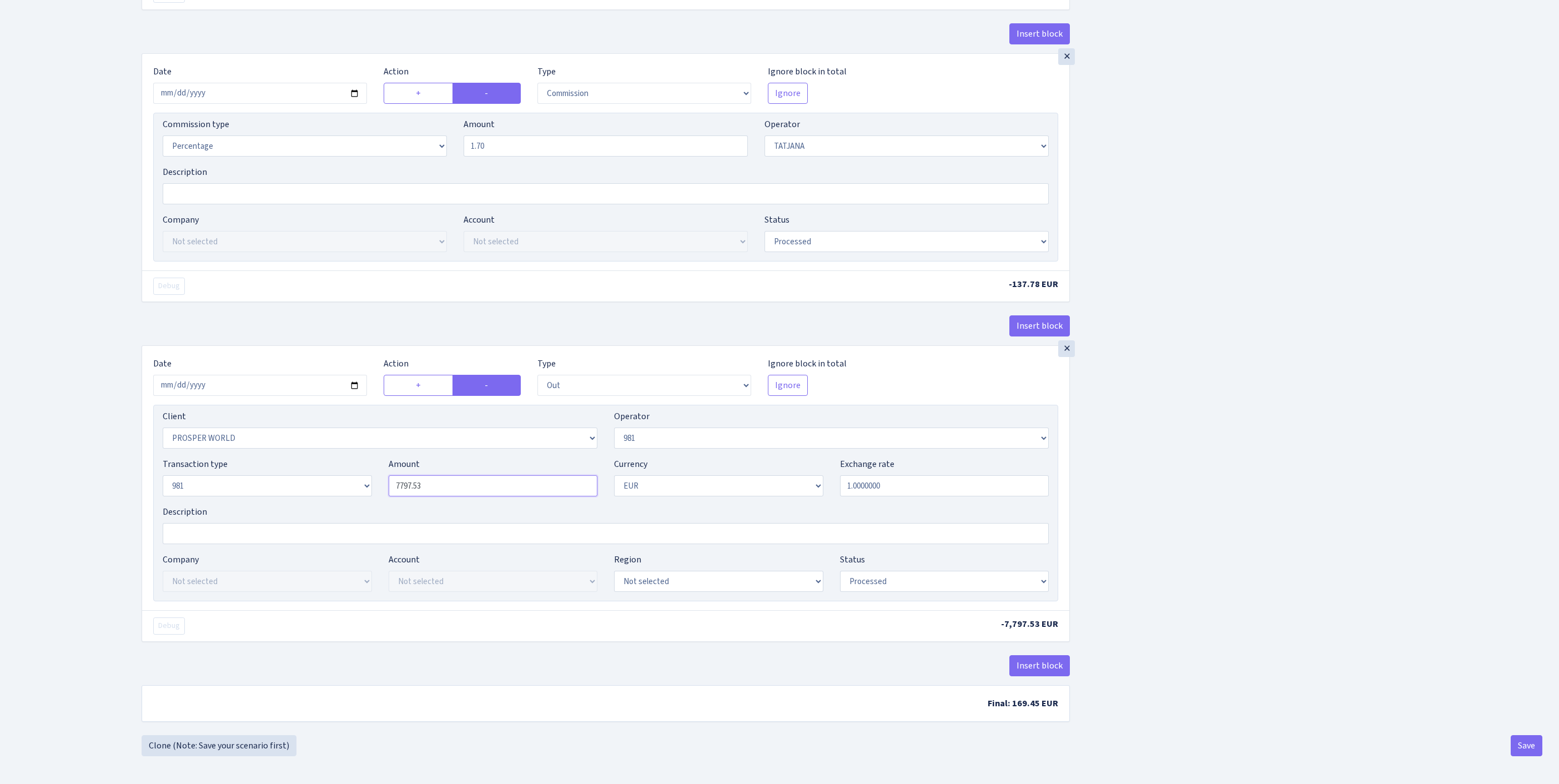
drag, startPoint x: 447, startPoint y: 532, endPoint x: 339, endPoint y: 529, distance: 108.0
click at [327, 505] on div "Transaction type Not selected 981 ELF FISH crypto GIRT IVO dekl MM-BALTIC eur U…" at bounding box center [606, 481] width 903 height 48
paste input "8104.76"
type input "8,104.76"
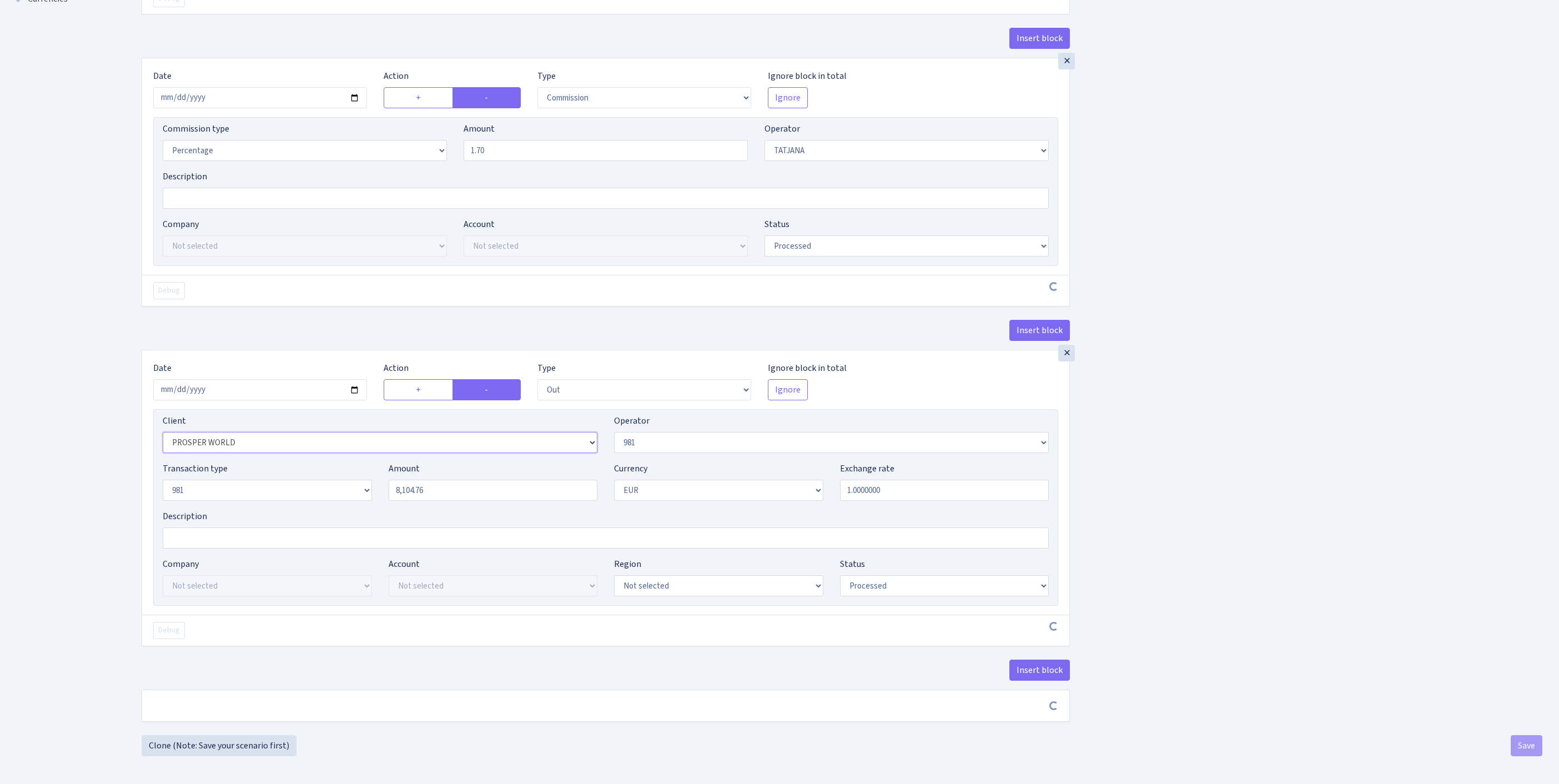
click at [275, 453] on select "Not selected 1 KOC GEMICILIK VE TASIMACILIK 1/BALDERE-SILDEDZE SIGNE 1/SCP NERO…" at bounding box center [380, 442] width 435 height 21
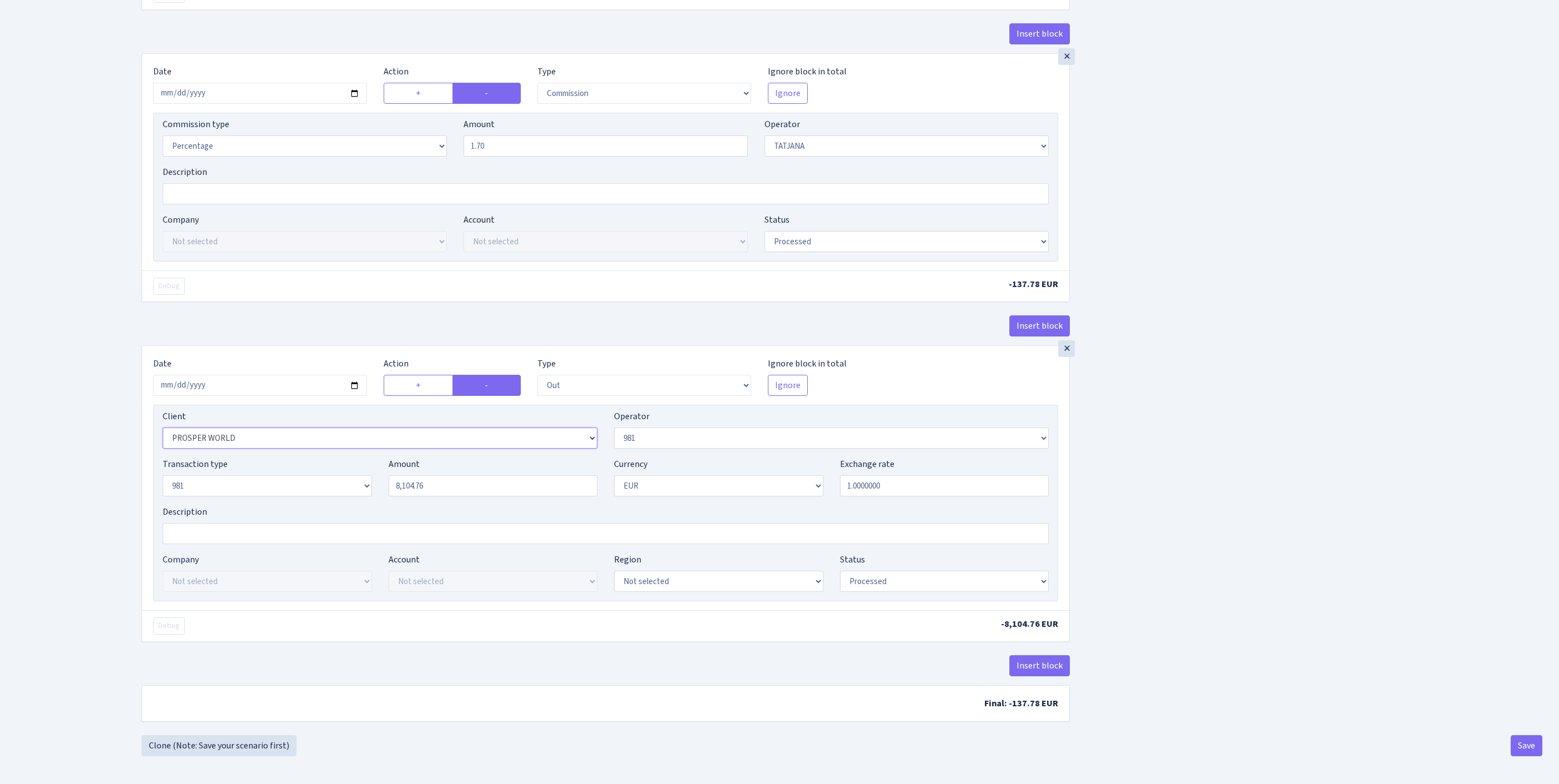
select select "2778"
select select "pending"
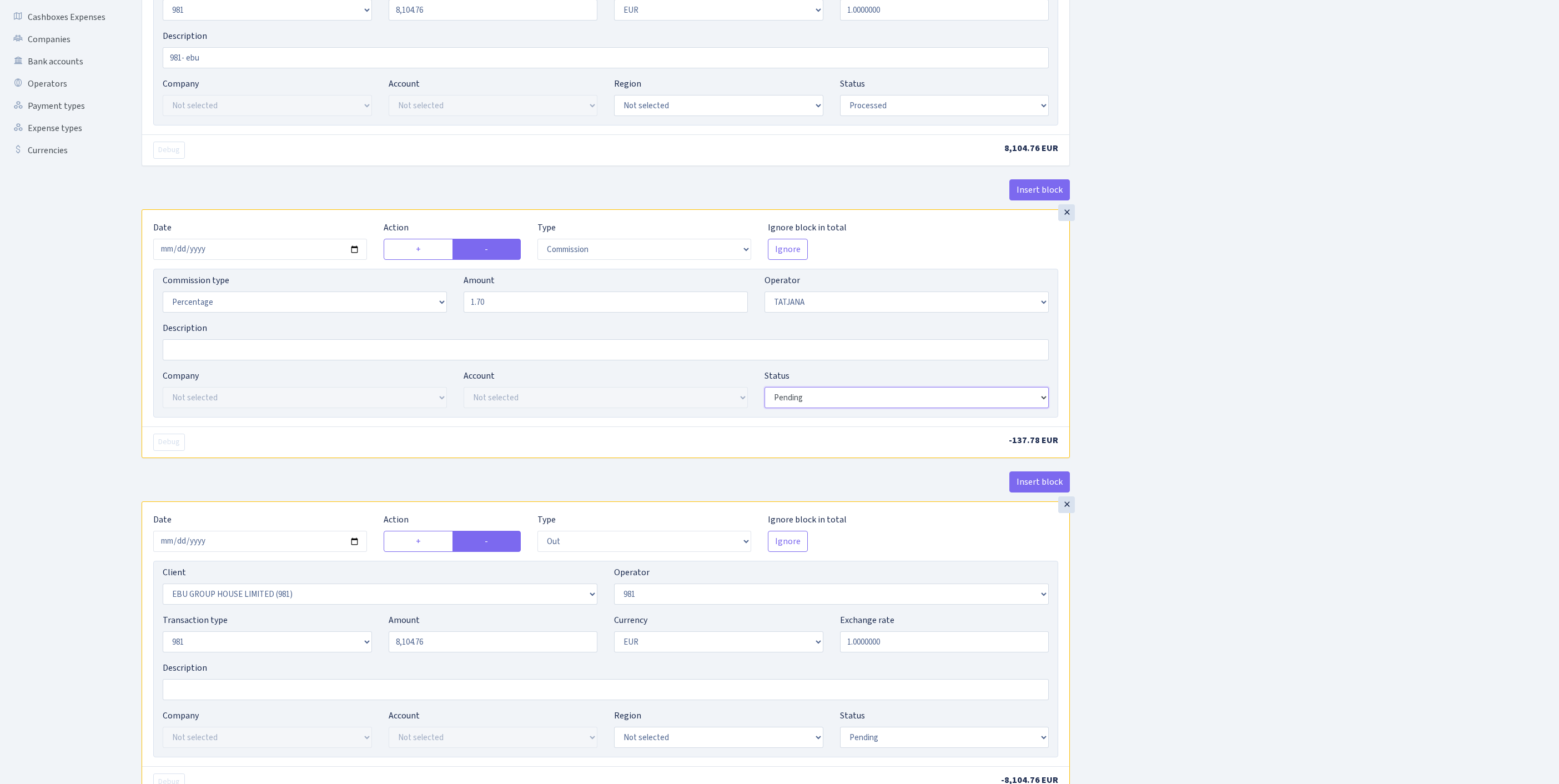
scroll to position [11, 0]
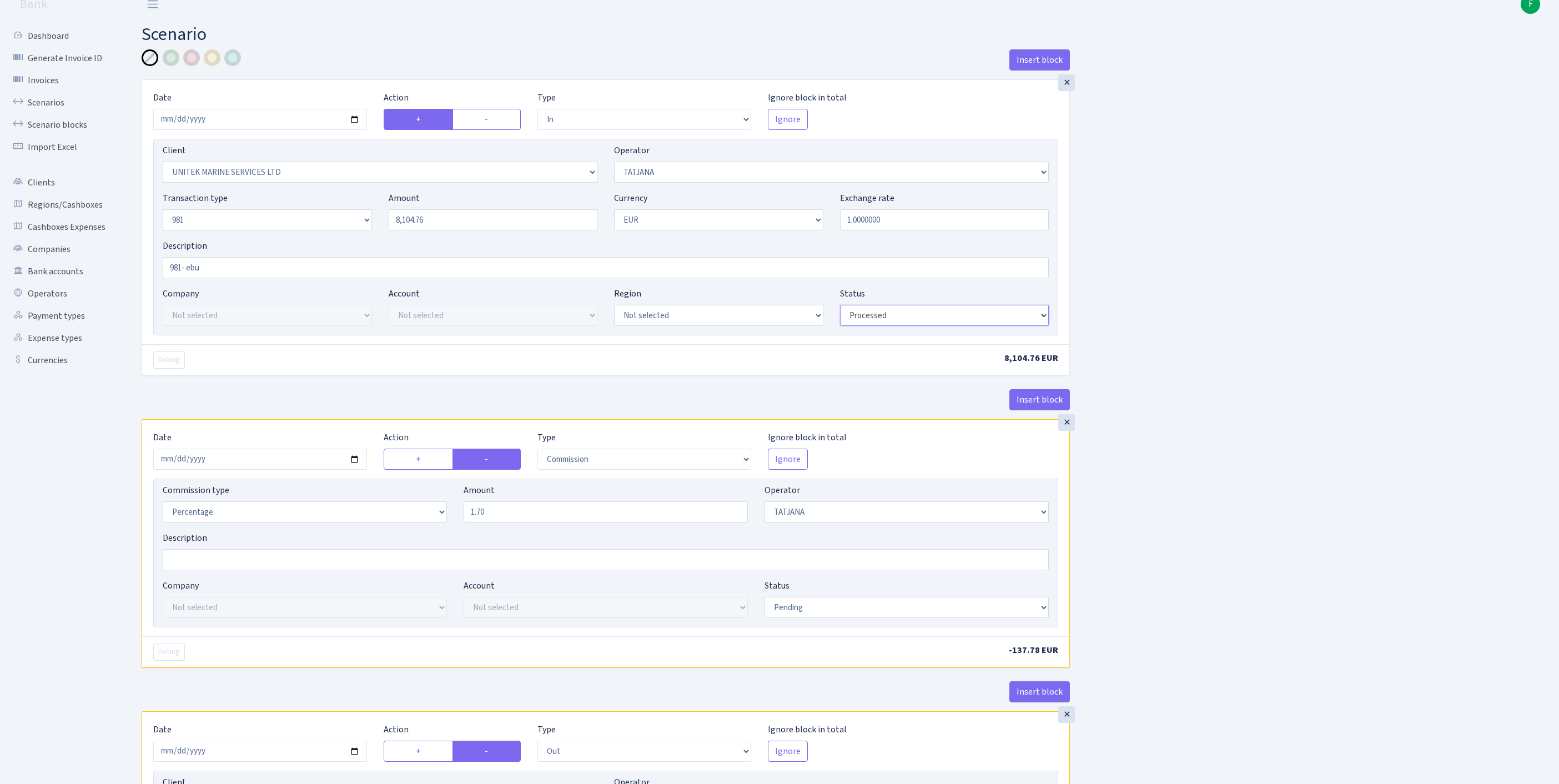
select select "pending"
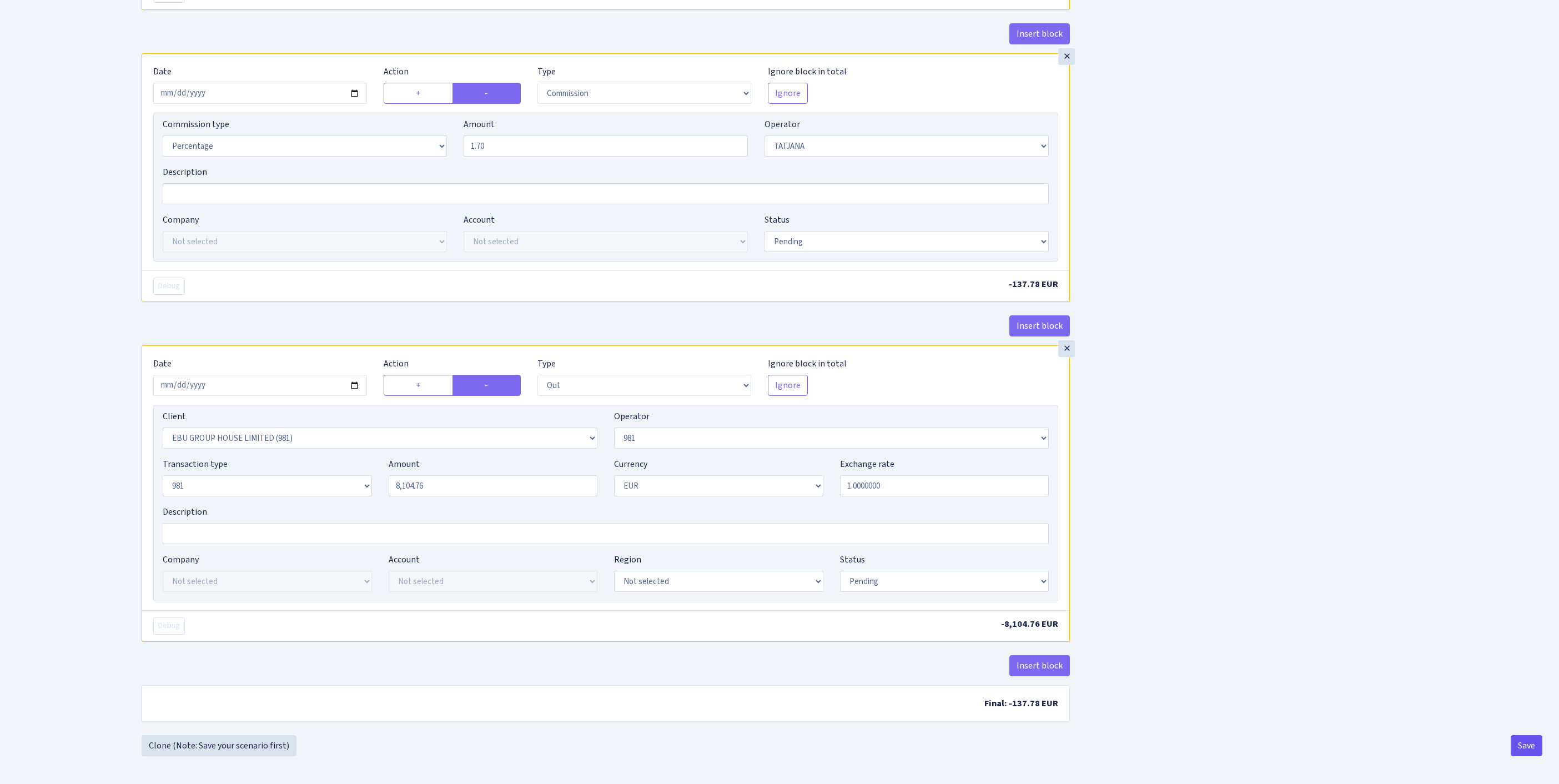
click at [1522, 747] on button "Save" at bounding box center [1527, 746] width 32 height 21
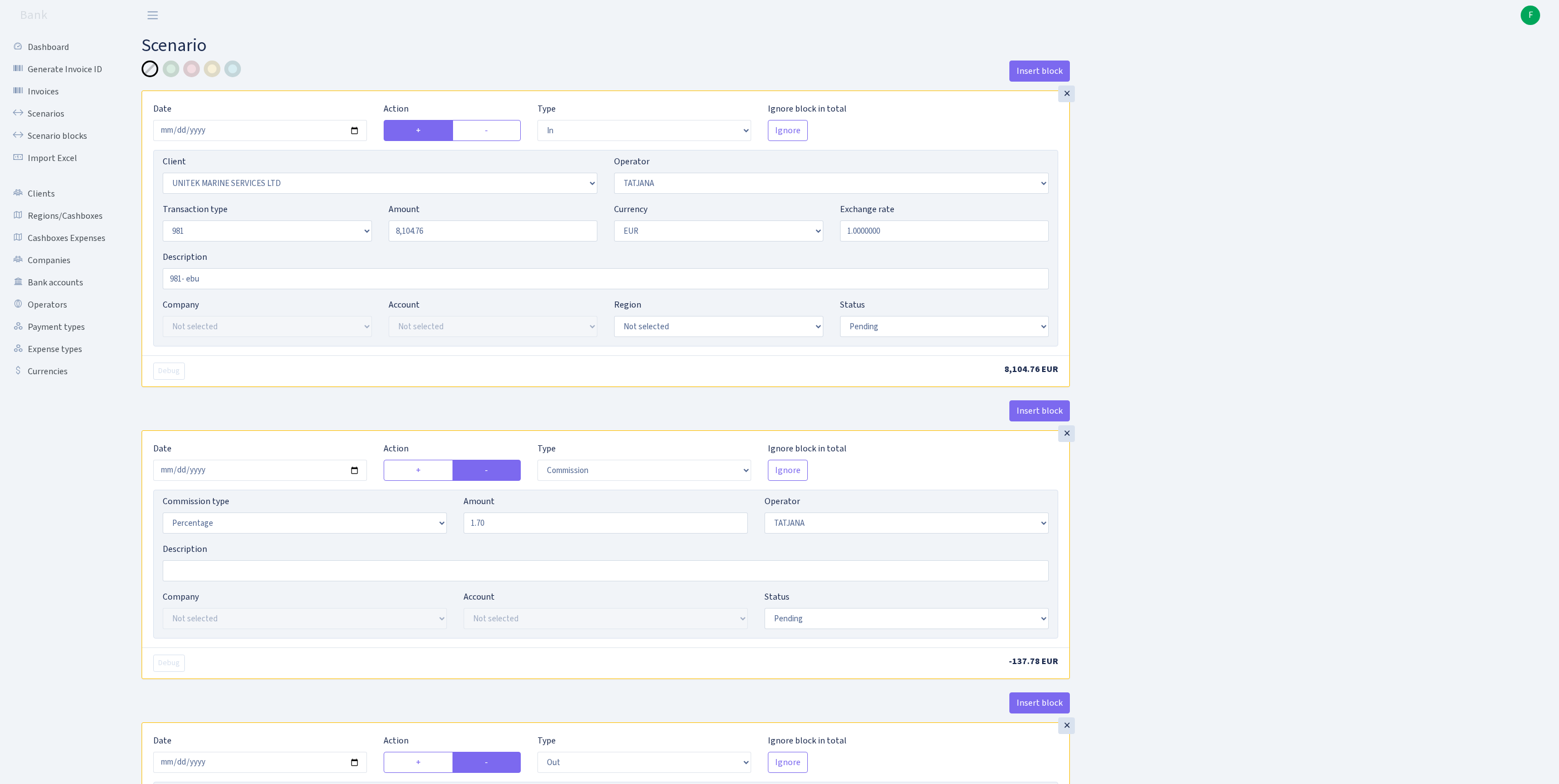
select select "in"
select select "2235"
select select "272"
select select "8"
select select "1"
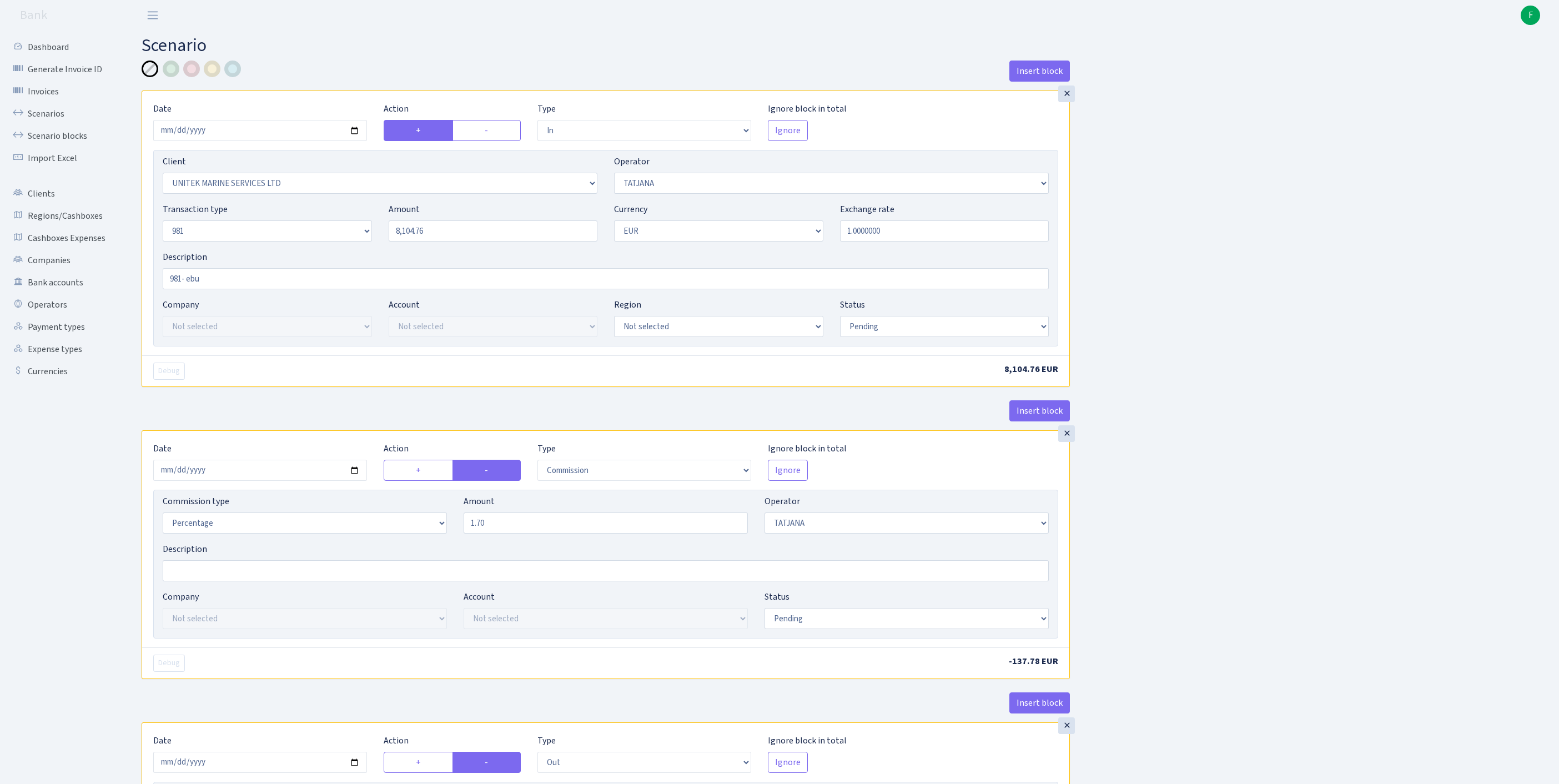
select select "pending"
select select "commission"
select select "272"
select select "pending"
select select "out"
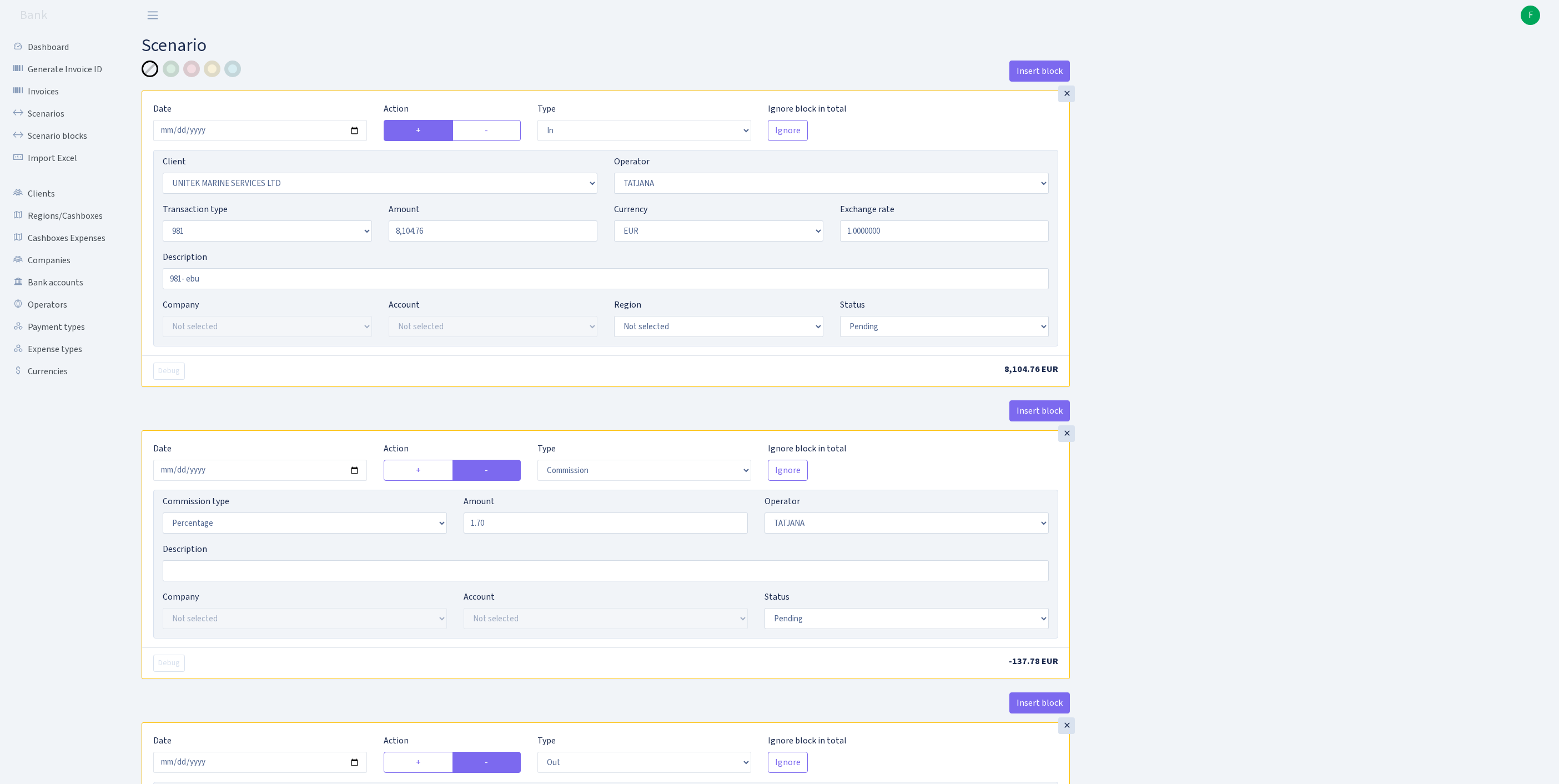
select select "2778"
select select "61"
select select "8"
select select "1"
select select "pending"
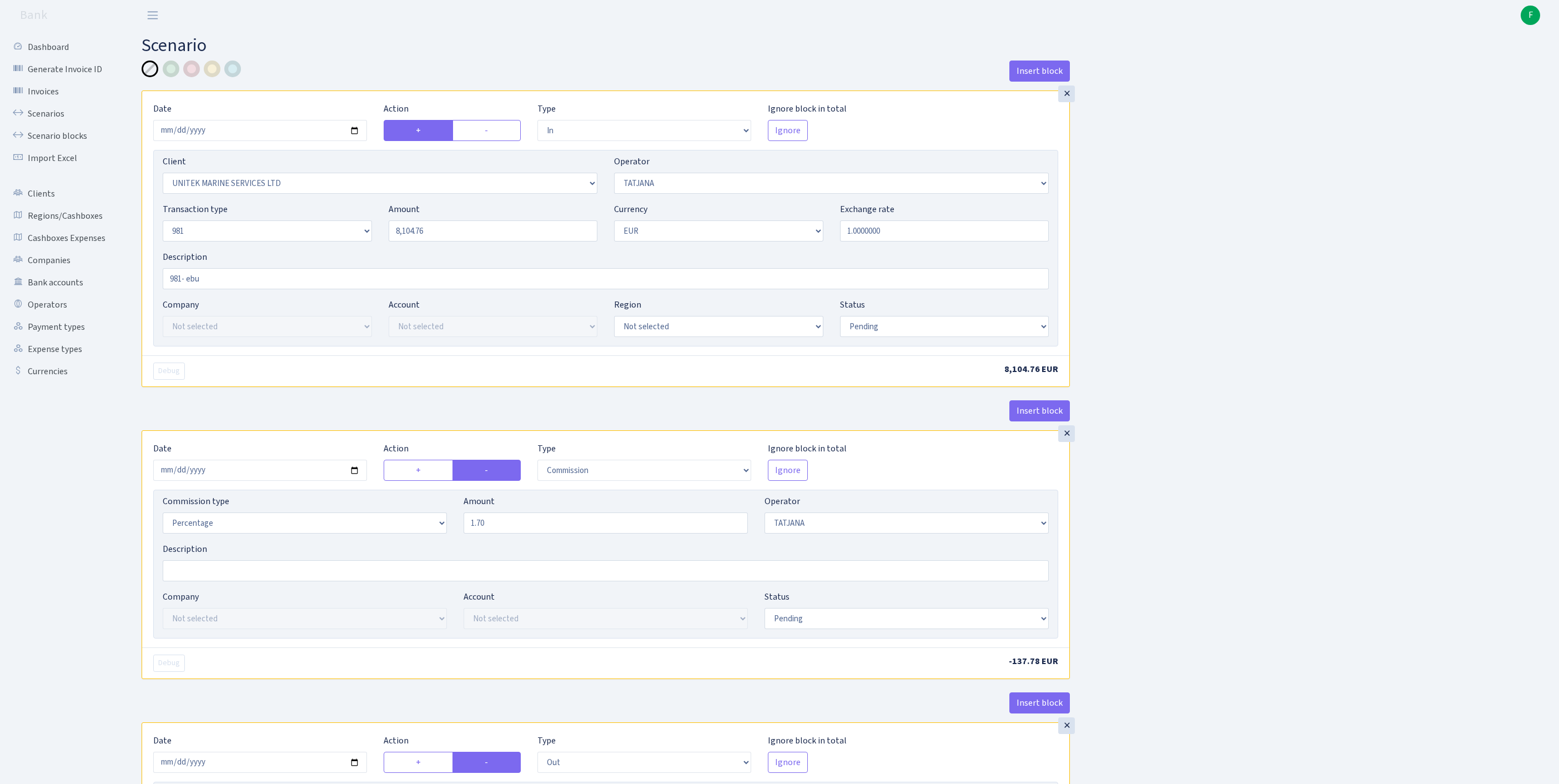
scroll to position [521, 0]
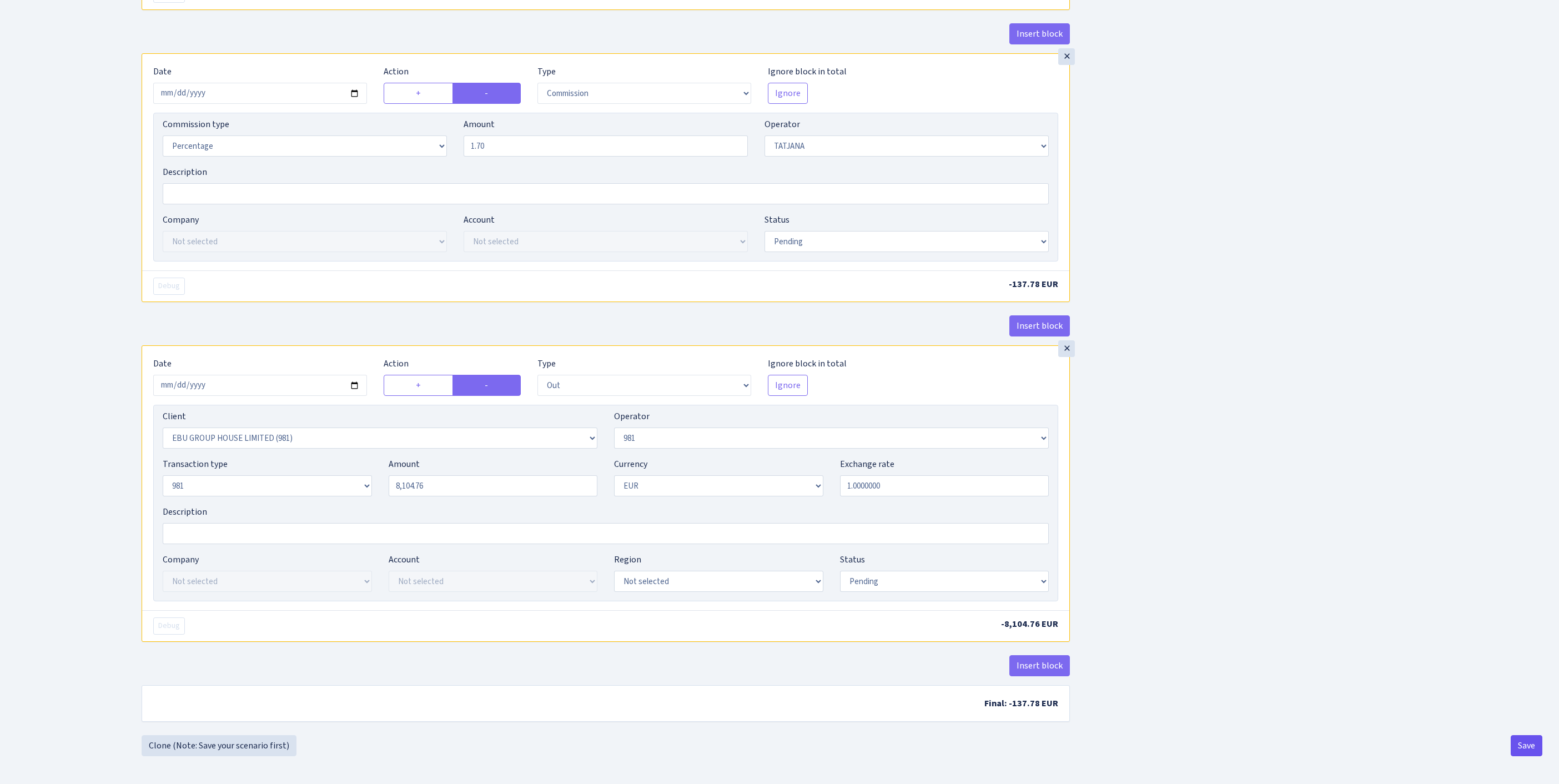
click at [1517, 740] on button "Save" at bounding box center [1527, 746] width 32 height 21
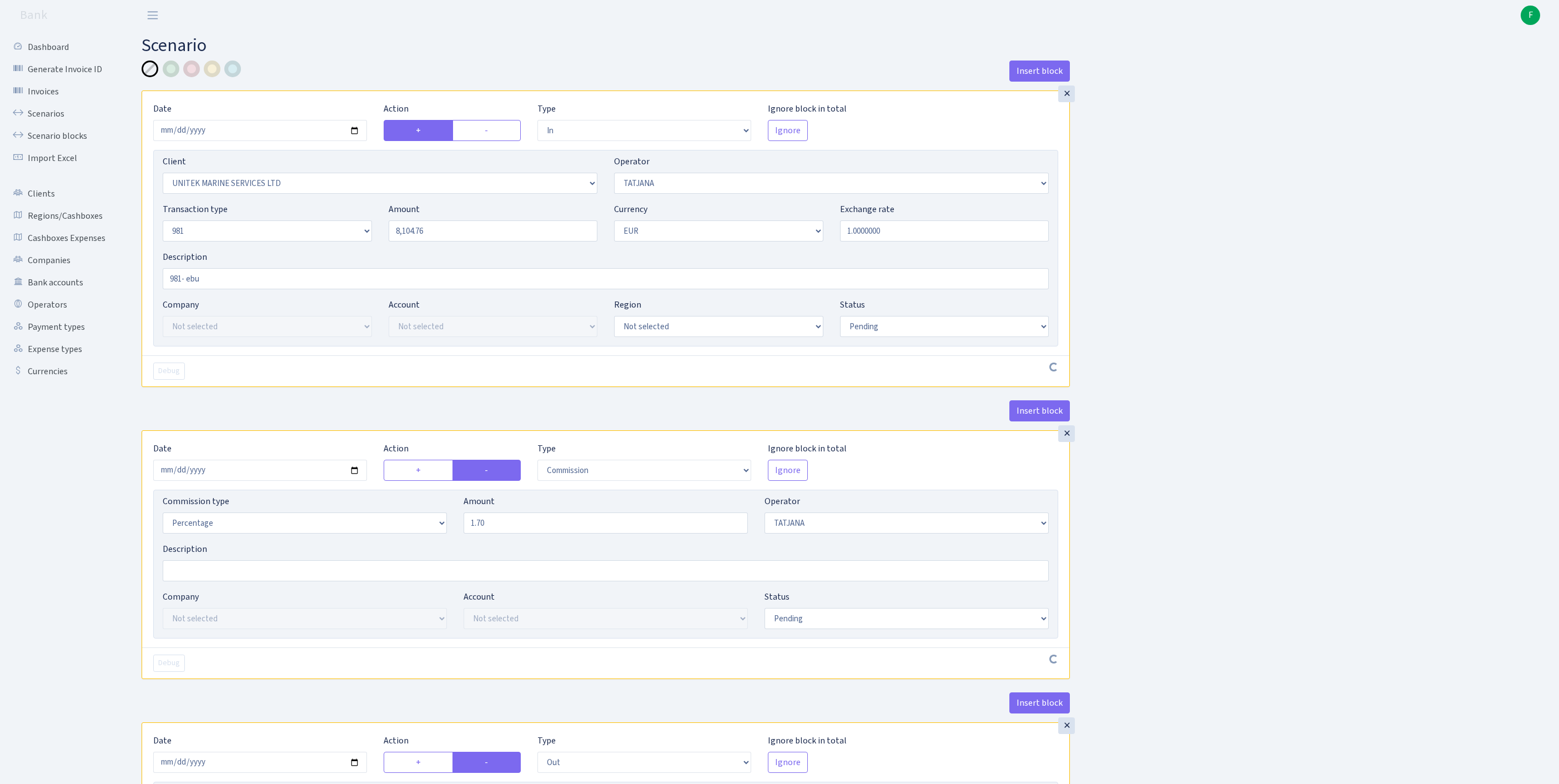
select select "in"
select select "2235"
select select "272"
select select "8"
select select "1"
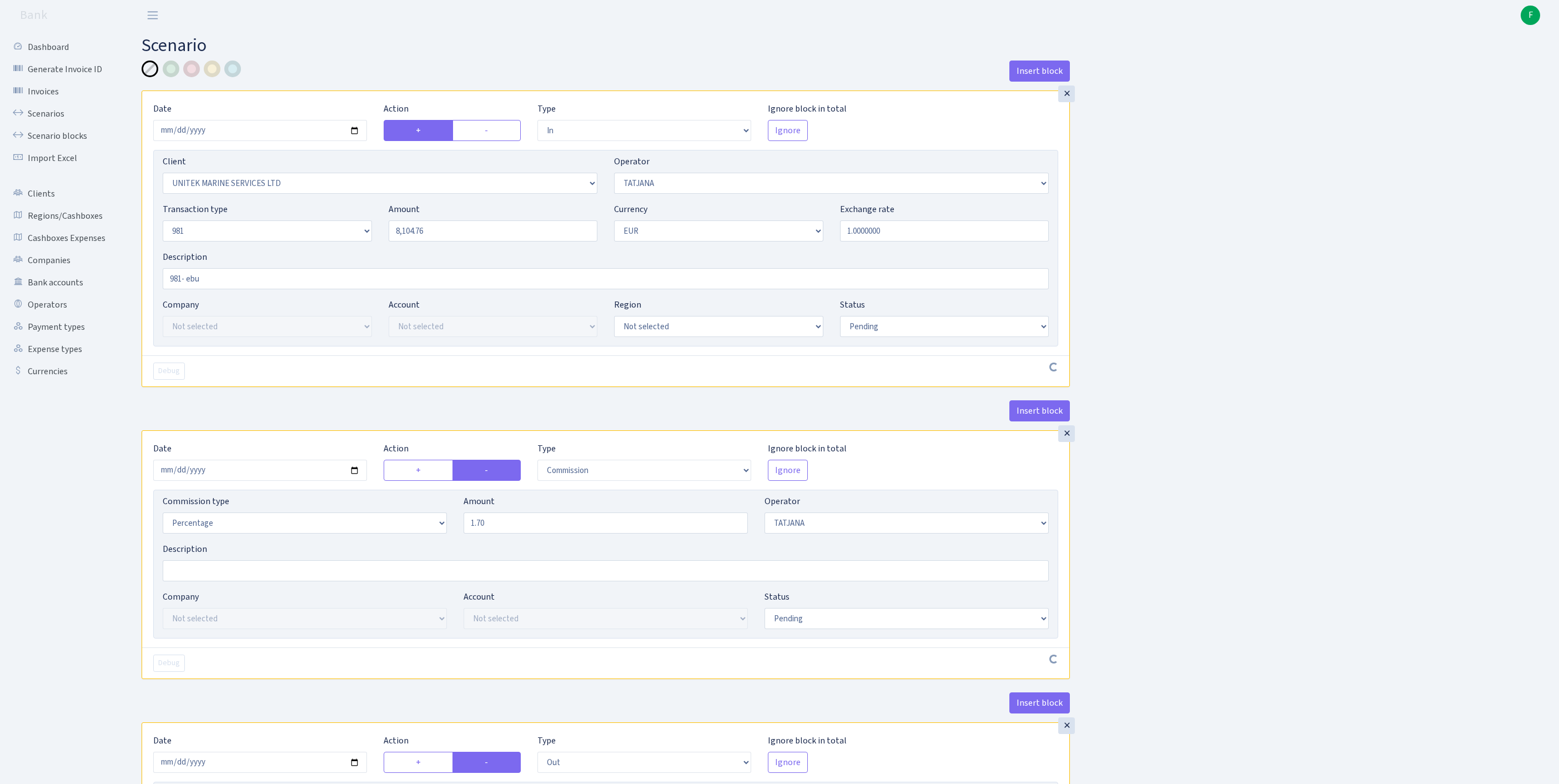
select select "pending"
select select "commission"
select select "272"
select select "pending"
select select "out"
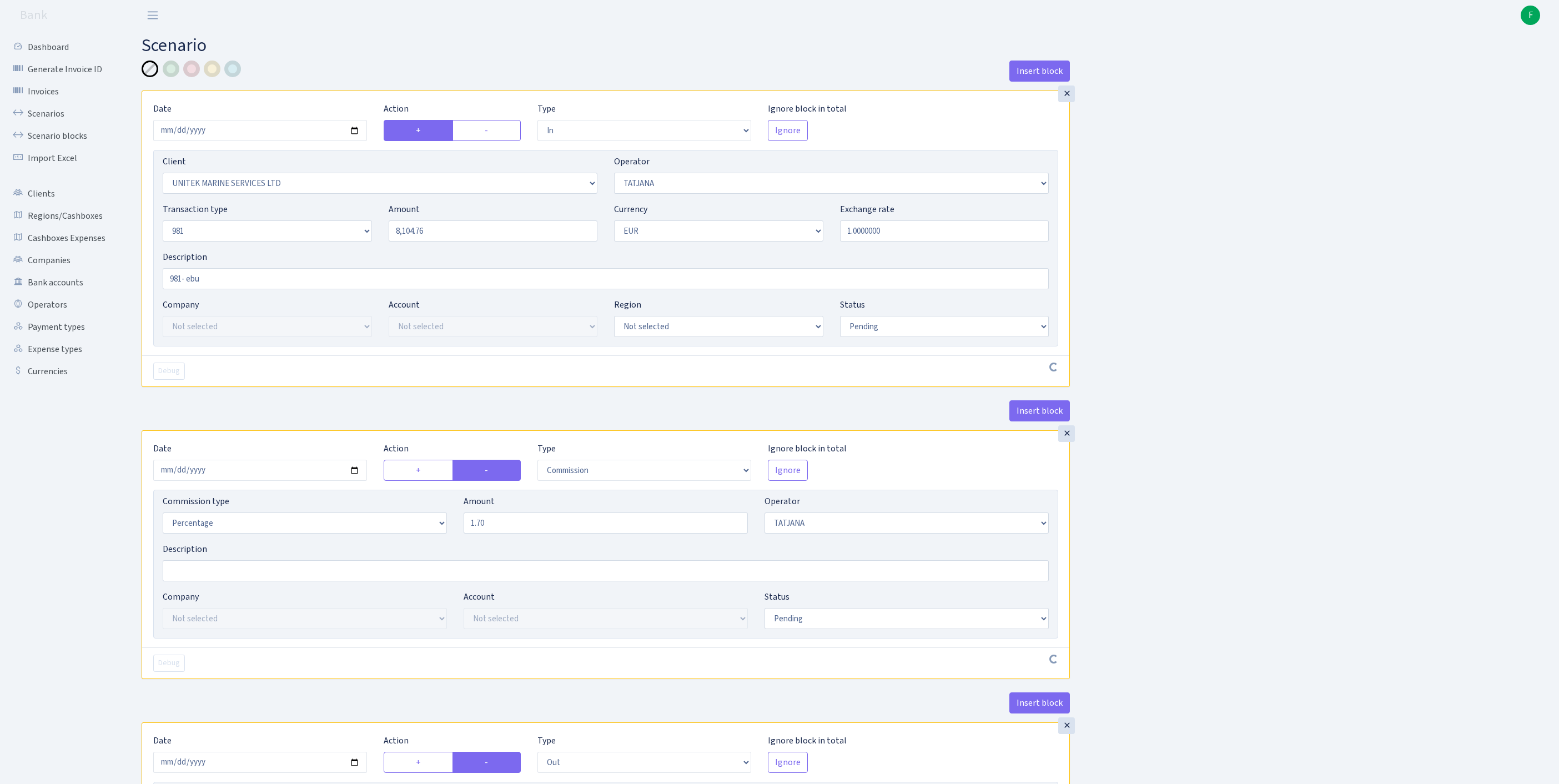
select select "2778"
select select "61"
select select "8"
select select "1"
select select "pending"
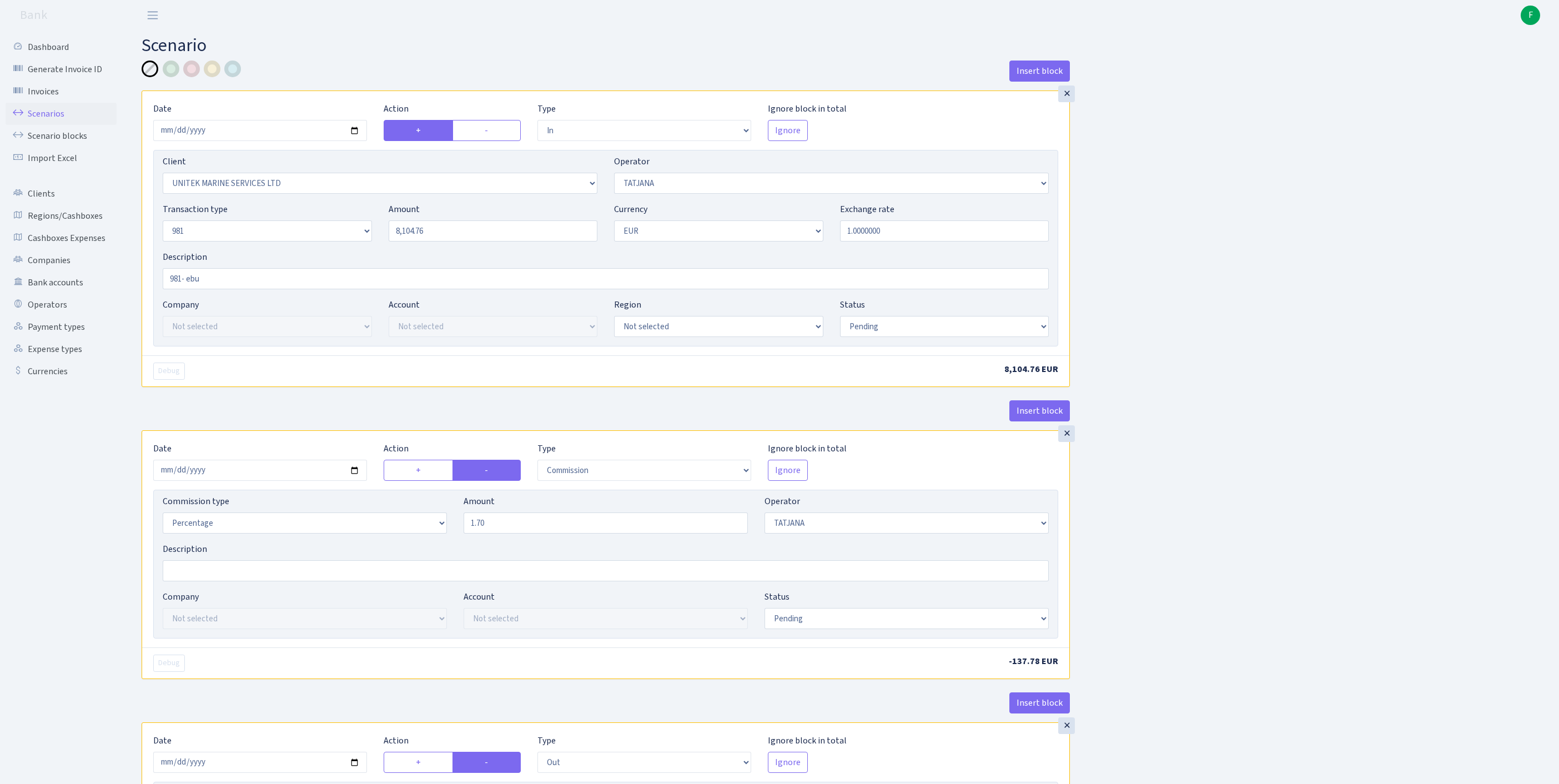
click at [49, 118] on link "Scenarios" at bounding box center [61, 114] width 111 height 22
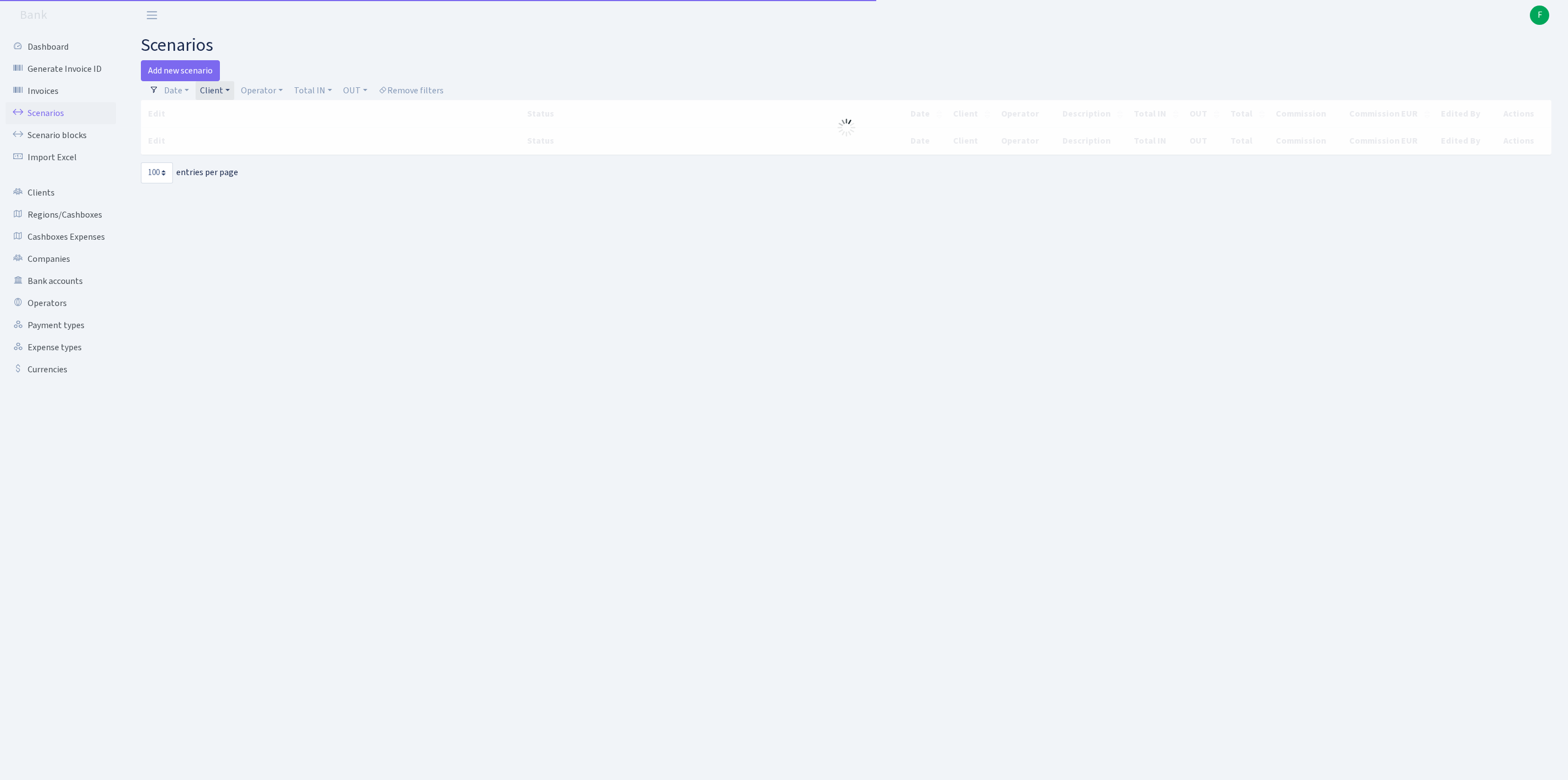
select select "100"
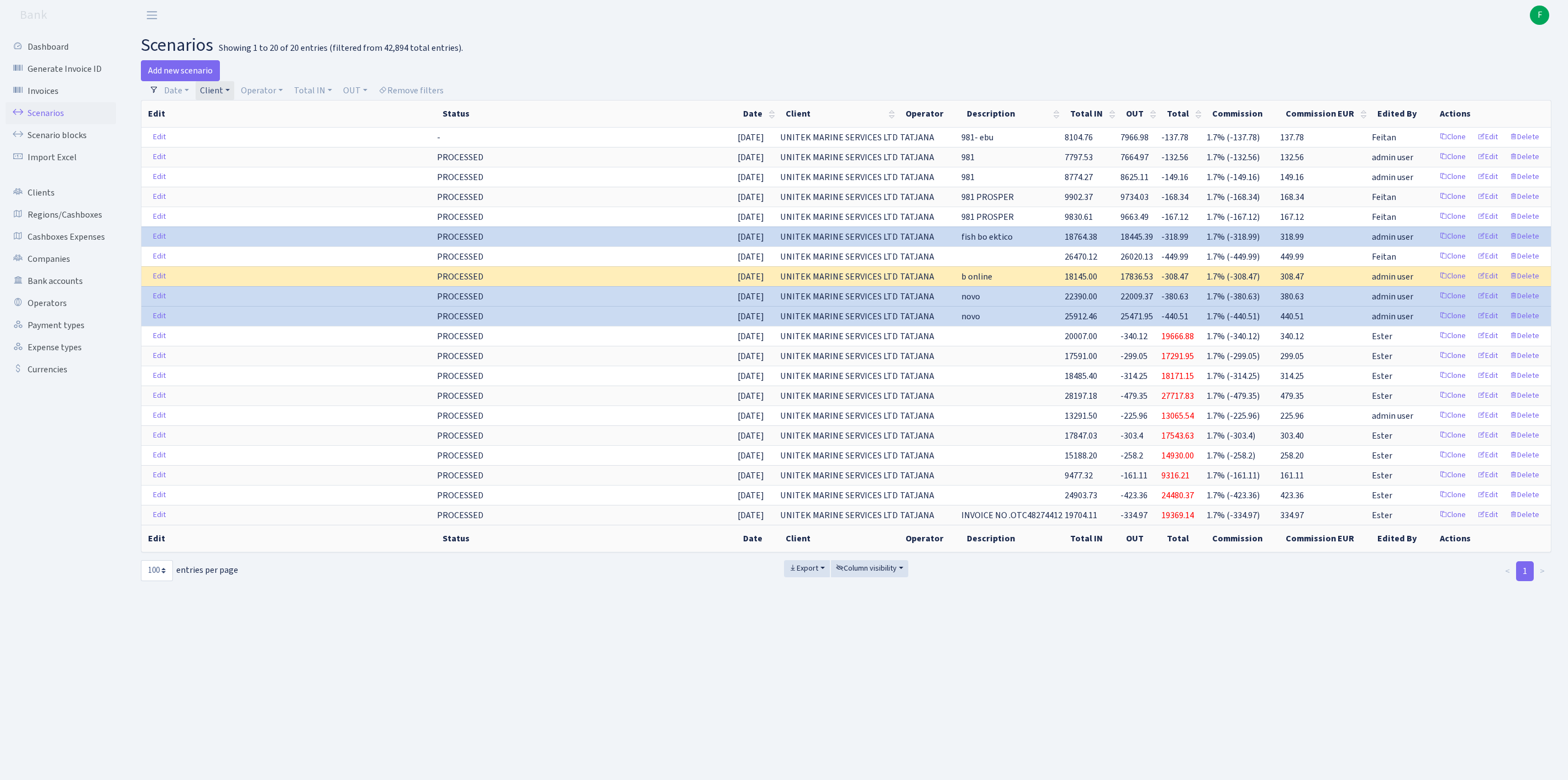
click at [235, 91] on link "Client" at bounding box center [214, 91] width 39 height 19
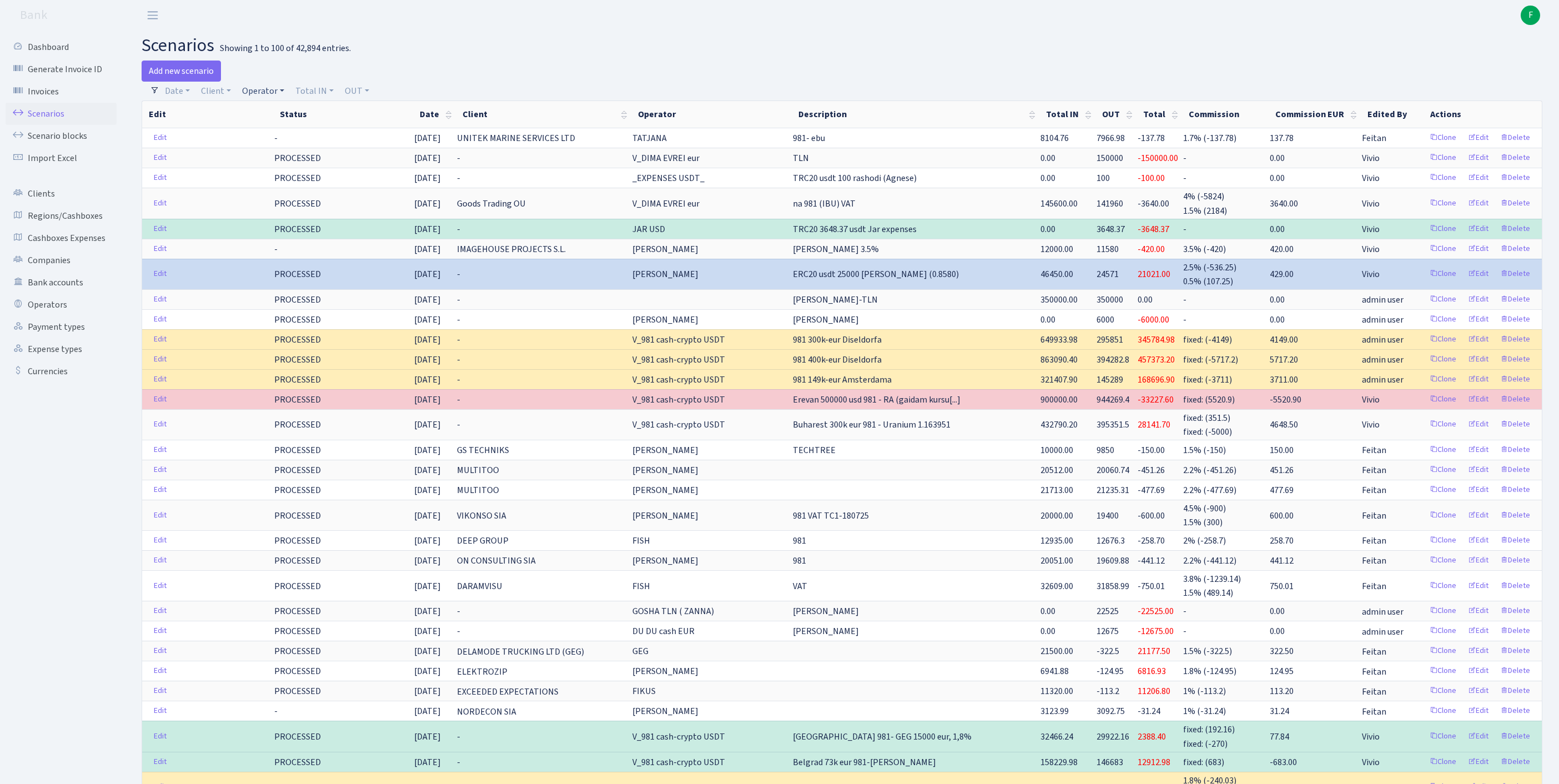
click at [279, 97] on link "Operator" at bounding box center [263, 91] width 51 height 19
click at [281, 137] on input "search" at bounding box center [287, 131] width 92 height 17
type input "tatjana"
click at [325, 161] on li "TATJANA" at bounding box center [288, 152] width 95 height 20
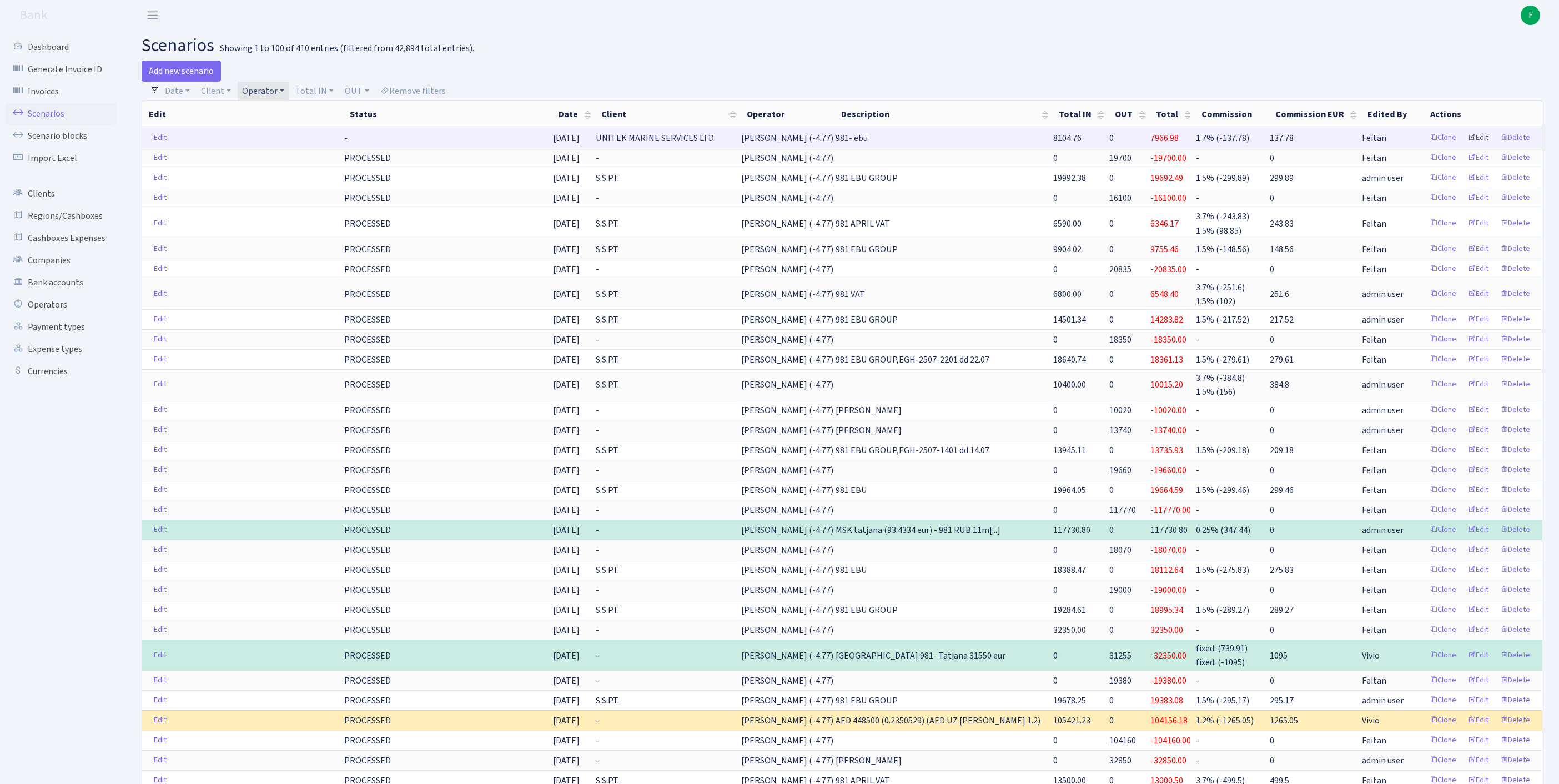
click at [1471, 145] on link "Edit" at bounding box center [1478, 138] width 30 height 17
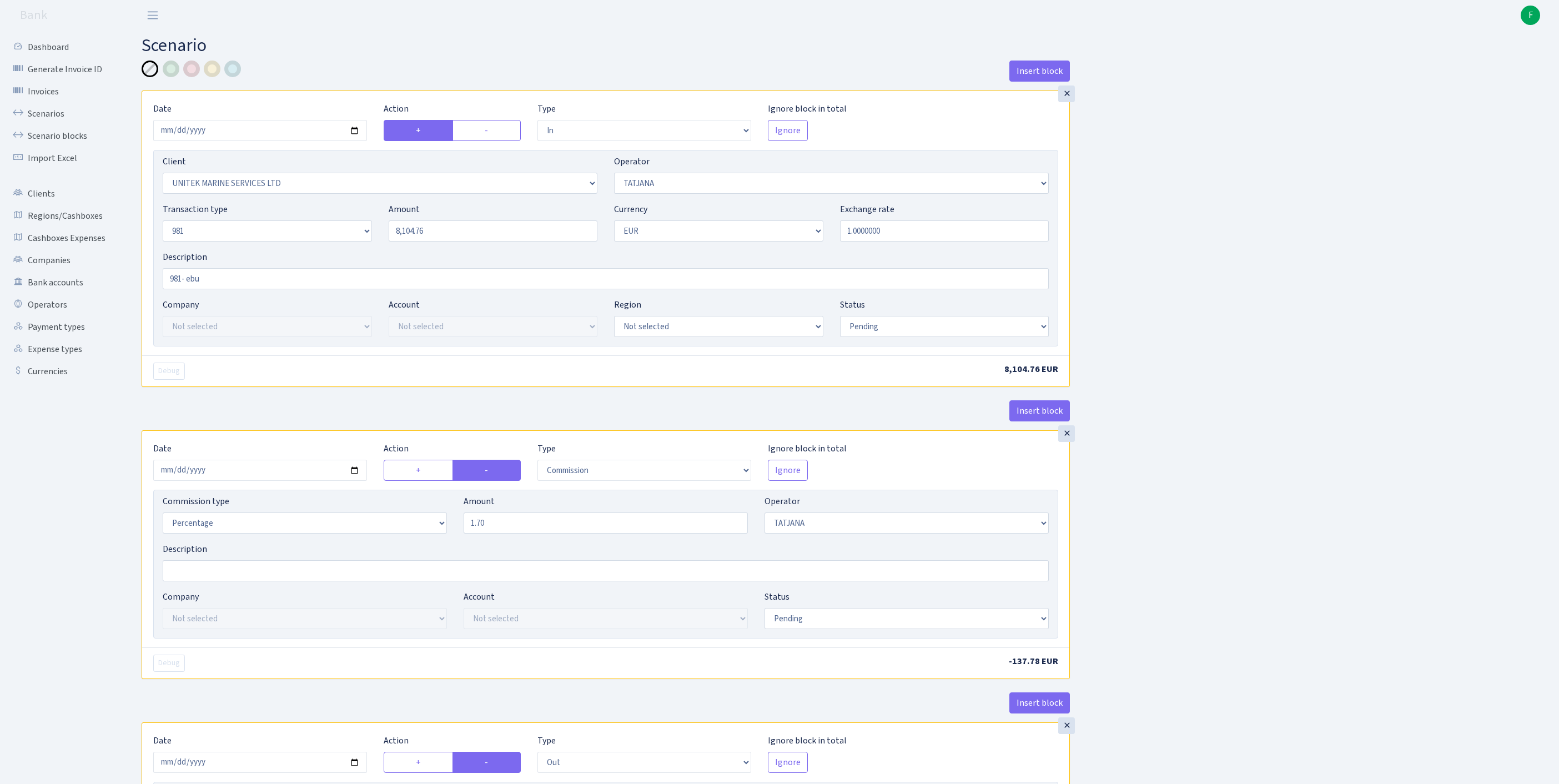
select select "in"
select select "2235"
select select "272"
select select "8"
select select "1"
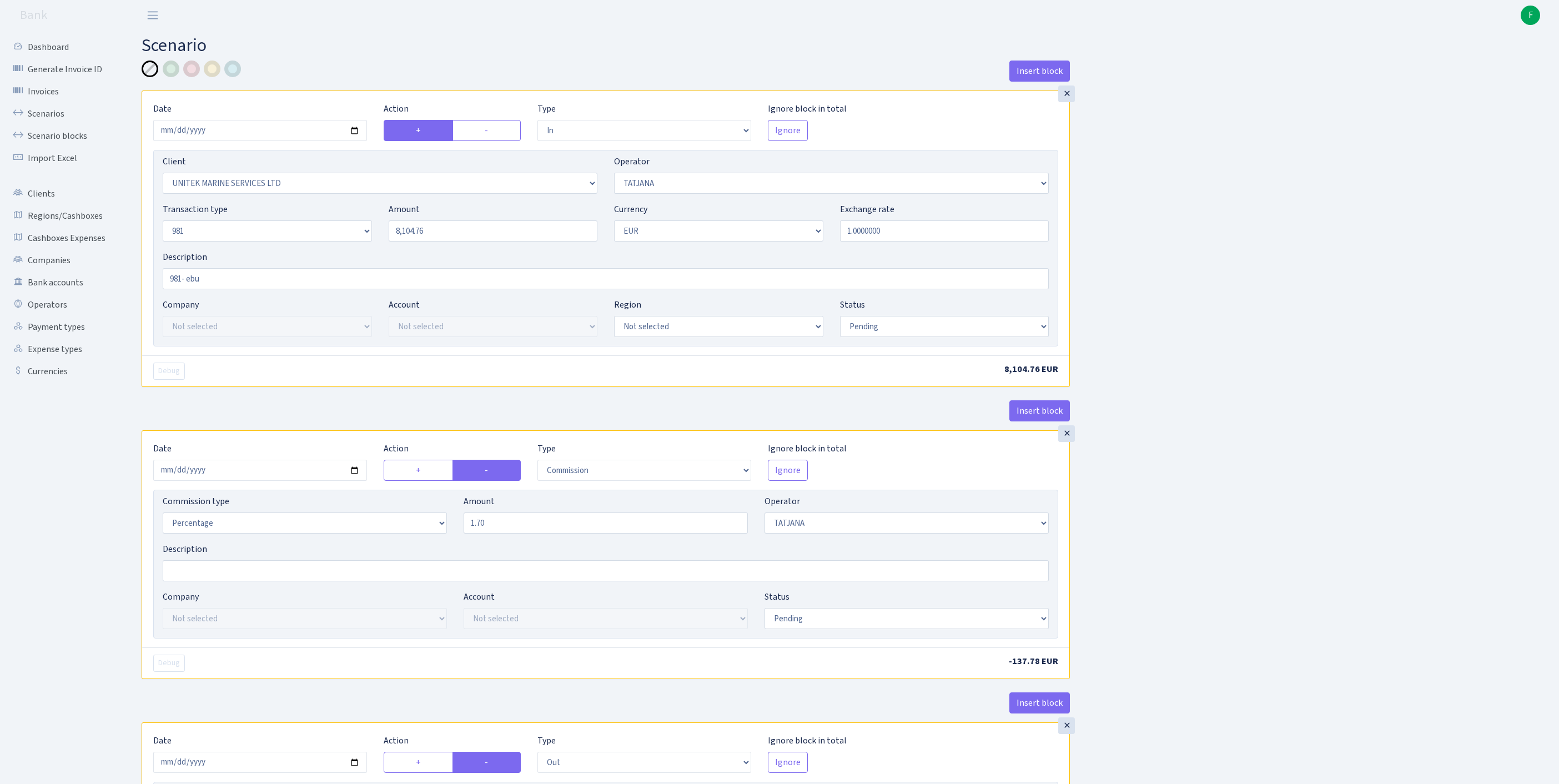
select select "pending"
select select "commission"
select select "272"
select select "pending"
select select "out"
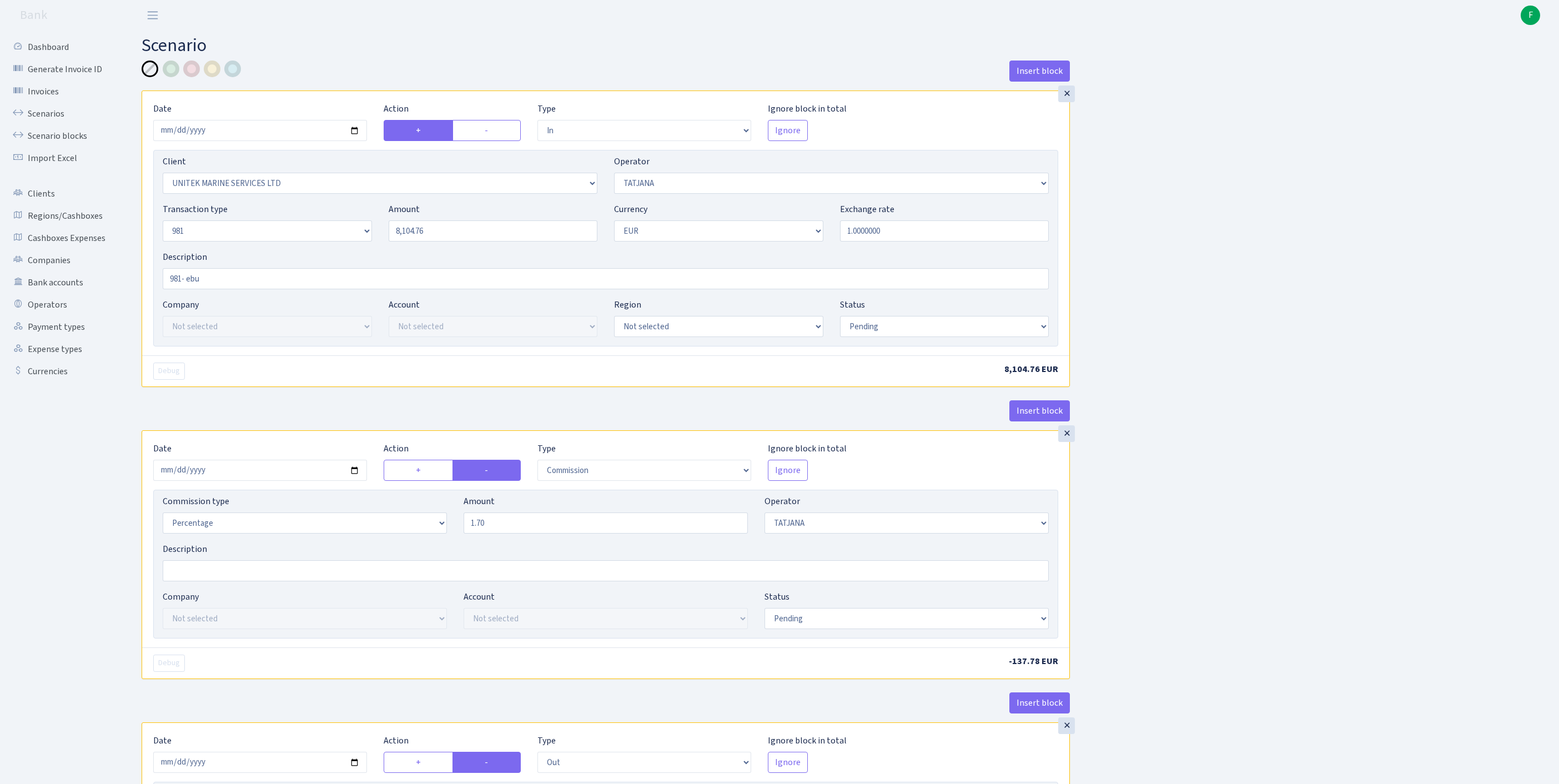
select select "2778"
select select "61"
select select "8"
select select "1"
select select "pending"
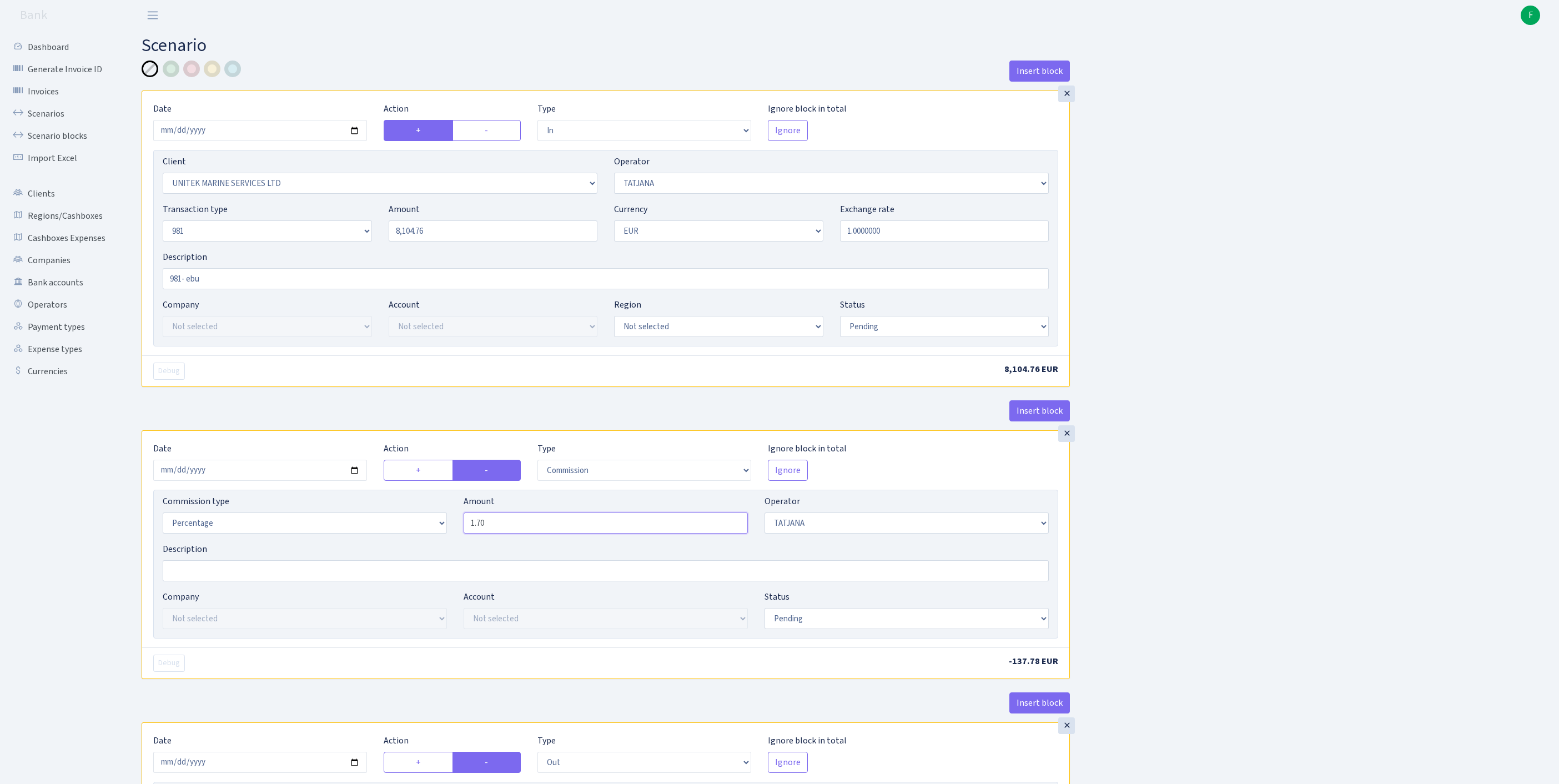
drag, startPoint x: 514, startPoint y: 585, endPoint x: 350, endPoint y: 586, distance: 164.0
click at [350, 543] on div "Commission type Percentage Fixed Bank Amount 1.70 Operator Not selected 981 981…" at bounding box center [606, 519] width 903 height 48
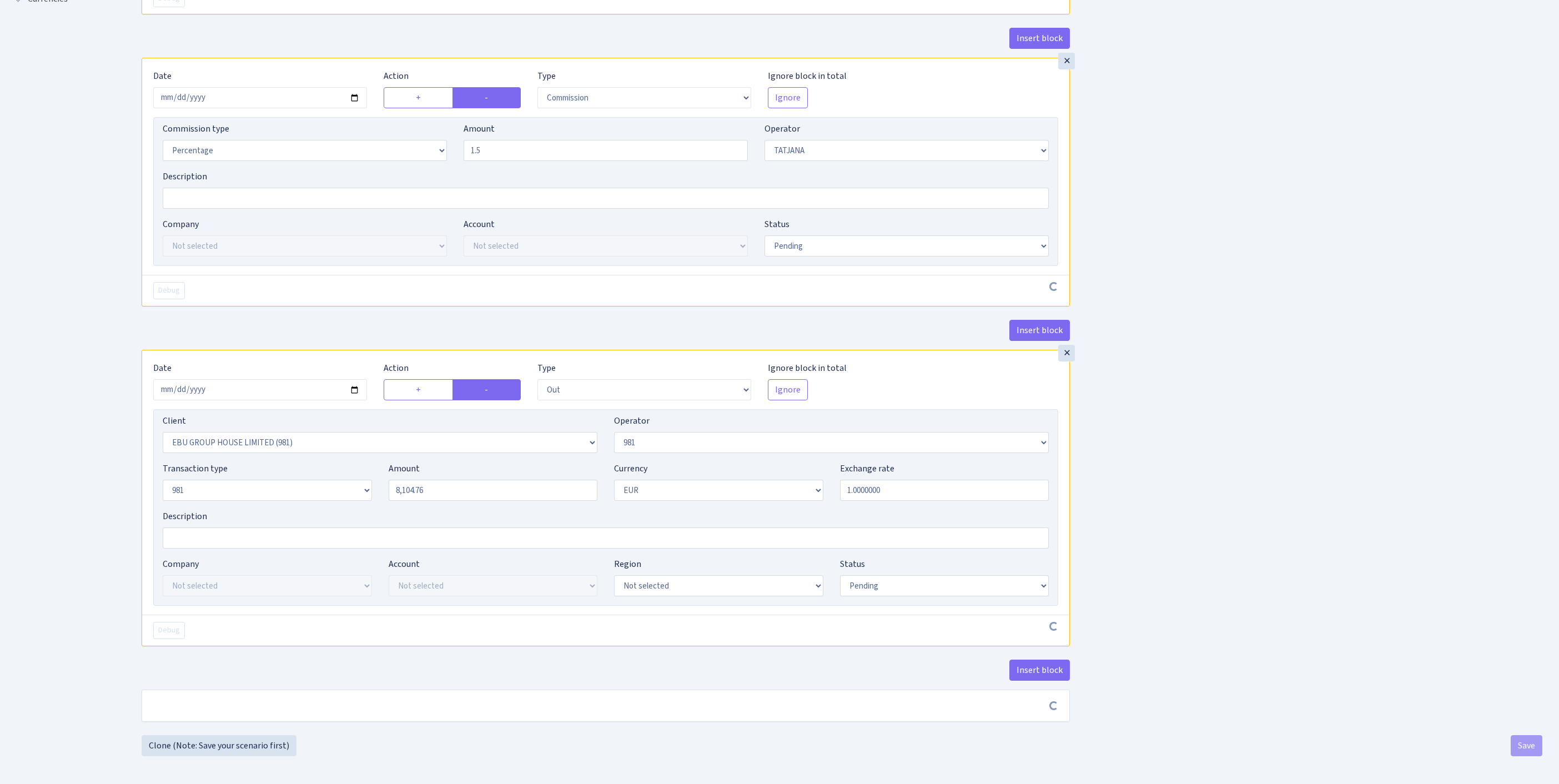
type input "1.50"
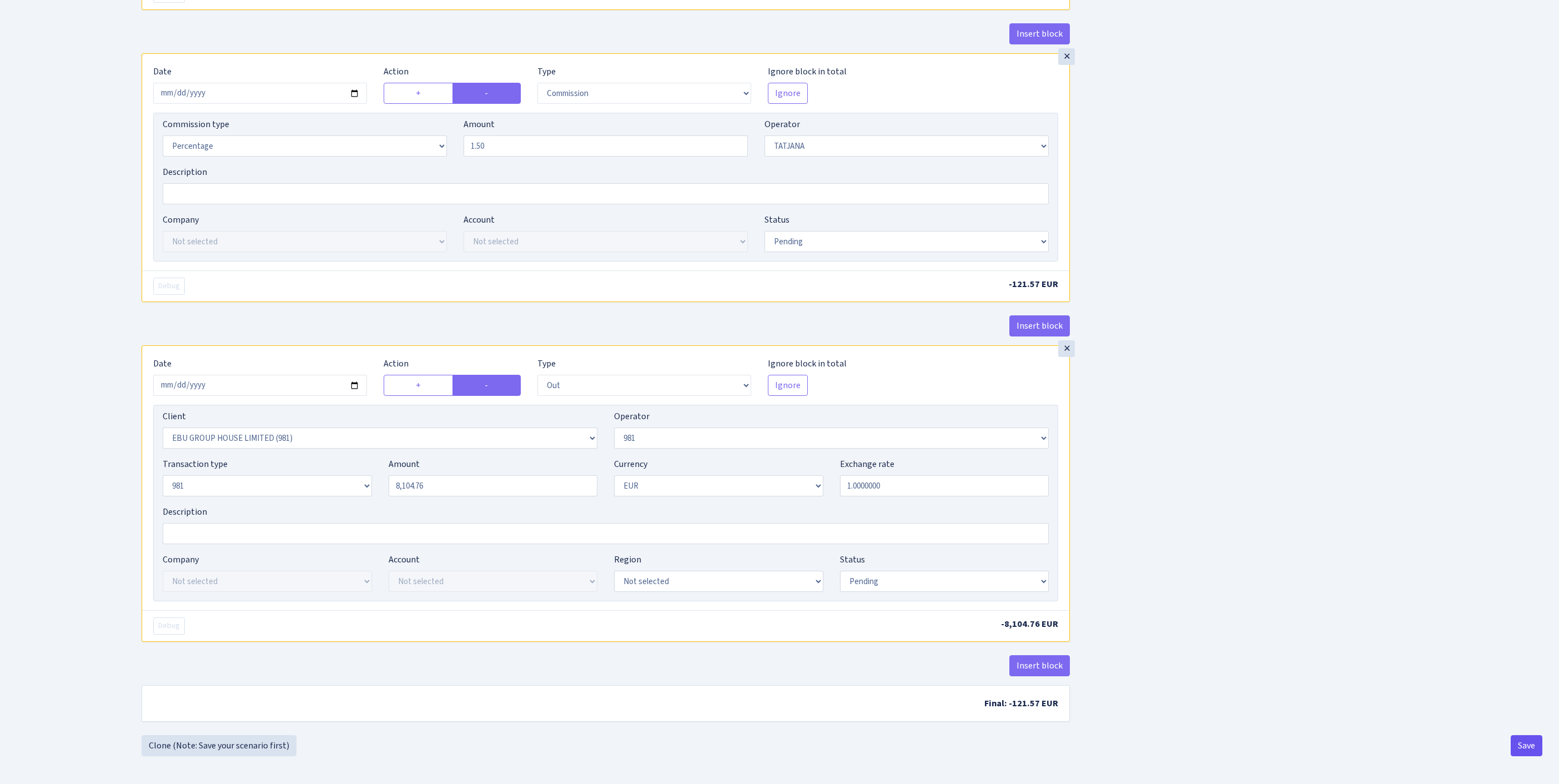
click at [1522, 743] on button "Save" at bounding box center [1527, 746] width 32 height 21
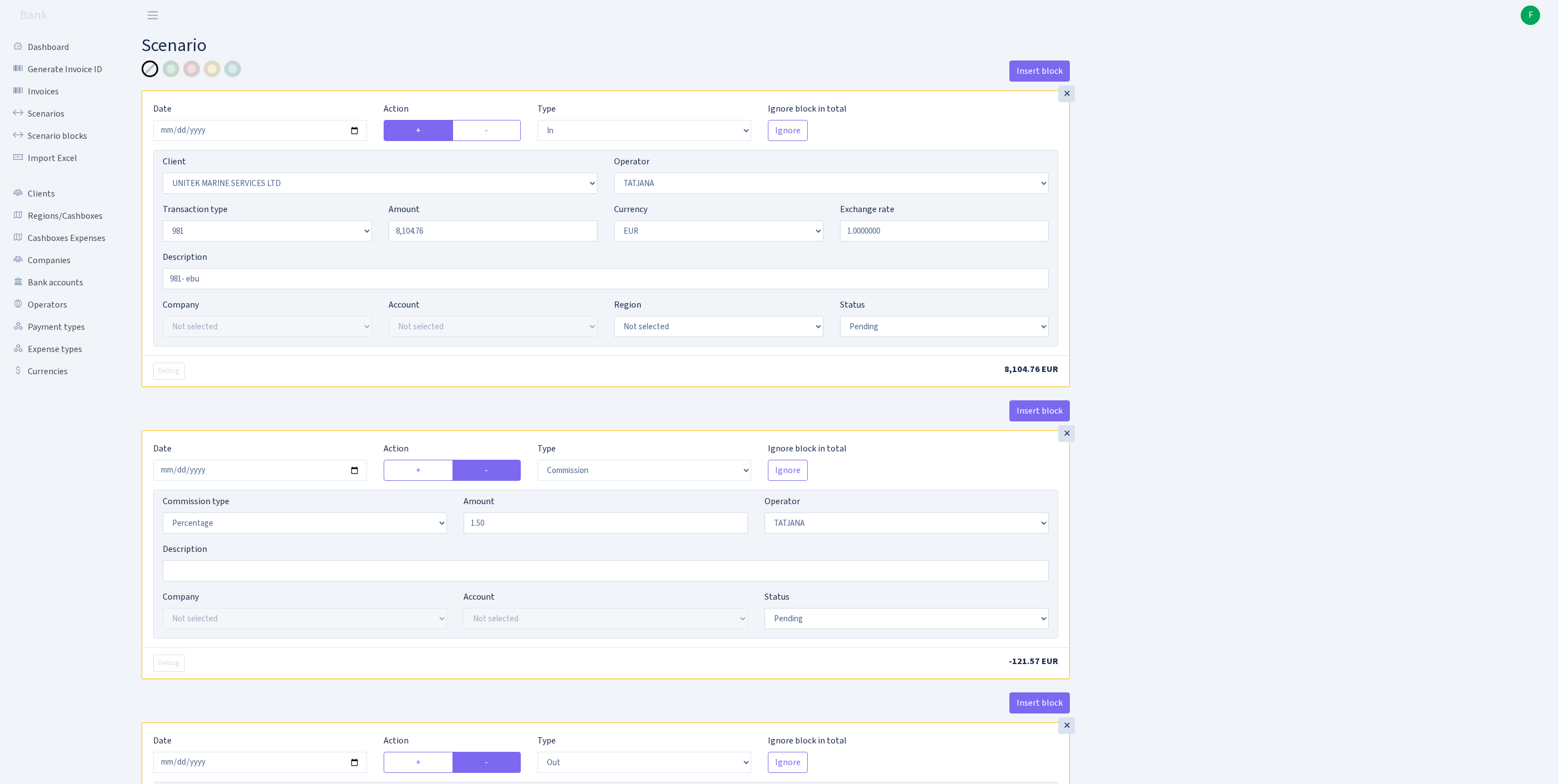
select select "in"
select select "2235"
select select "272"
select select "8"
select select "1"
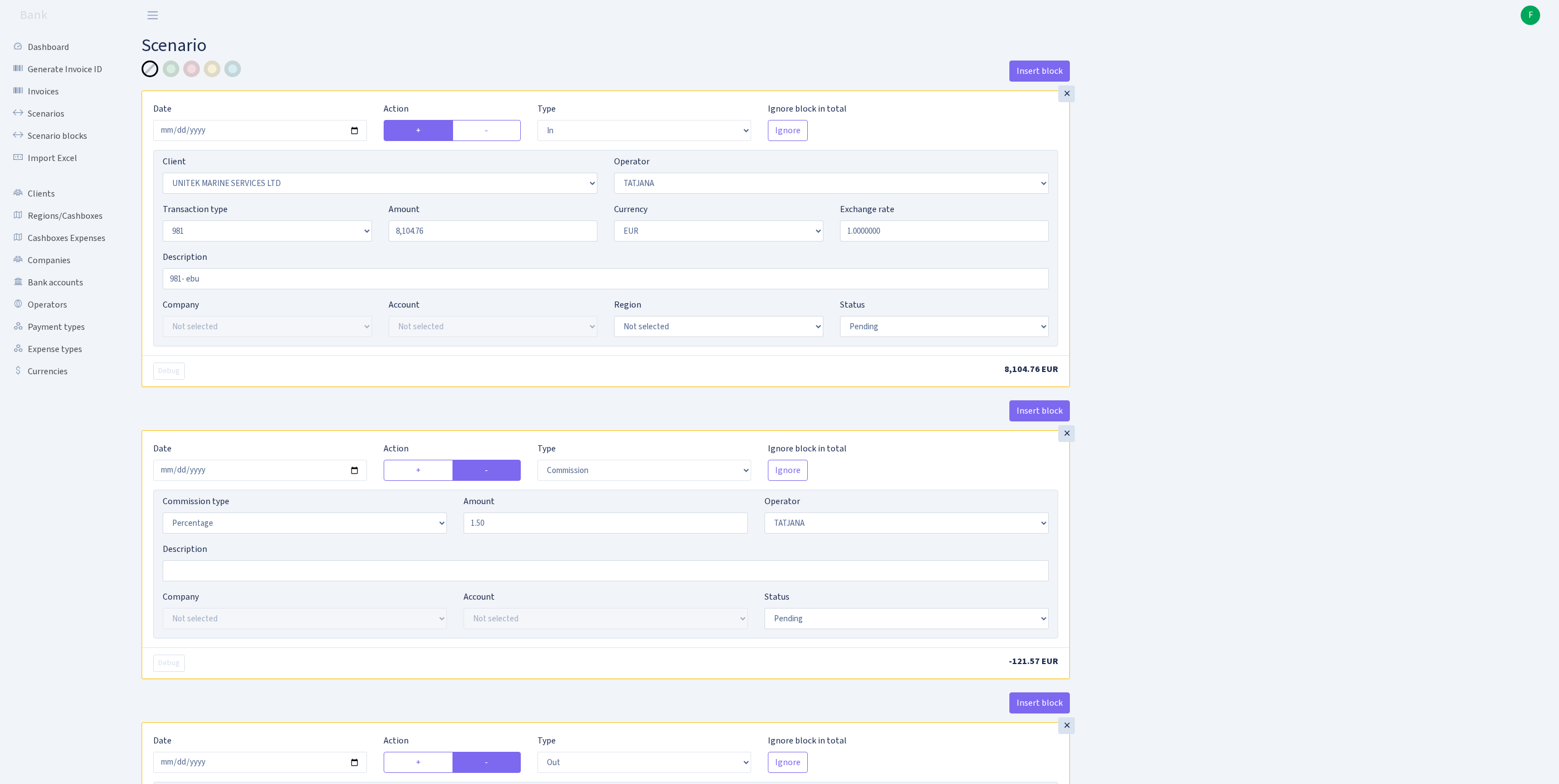
select select "pending"
select select "commission"
select select "272"
select select "pending"
select select "out"
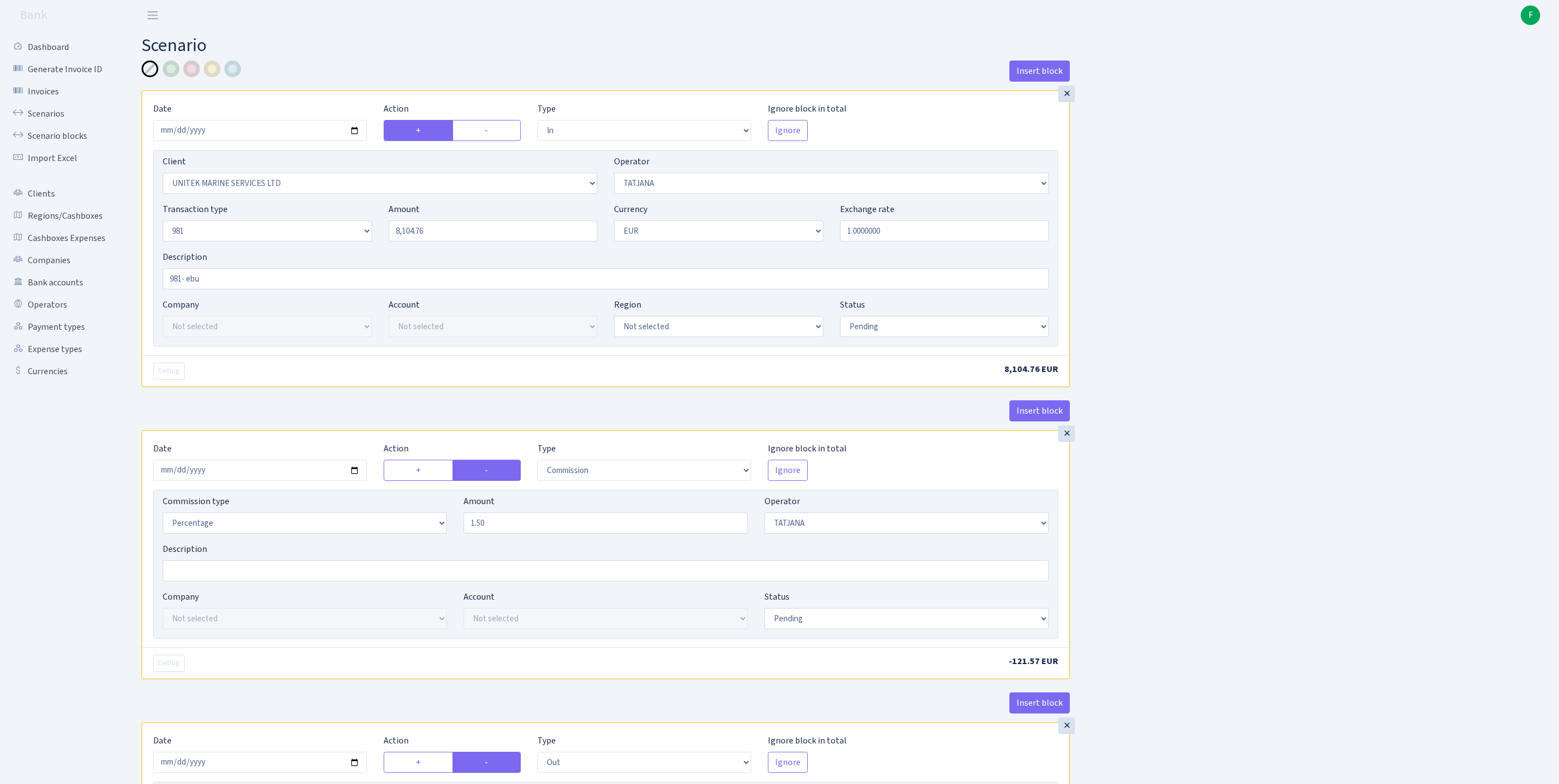
select select "2778"
select select "61"
select select "8"
select select "1"
select select "pending"
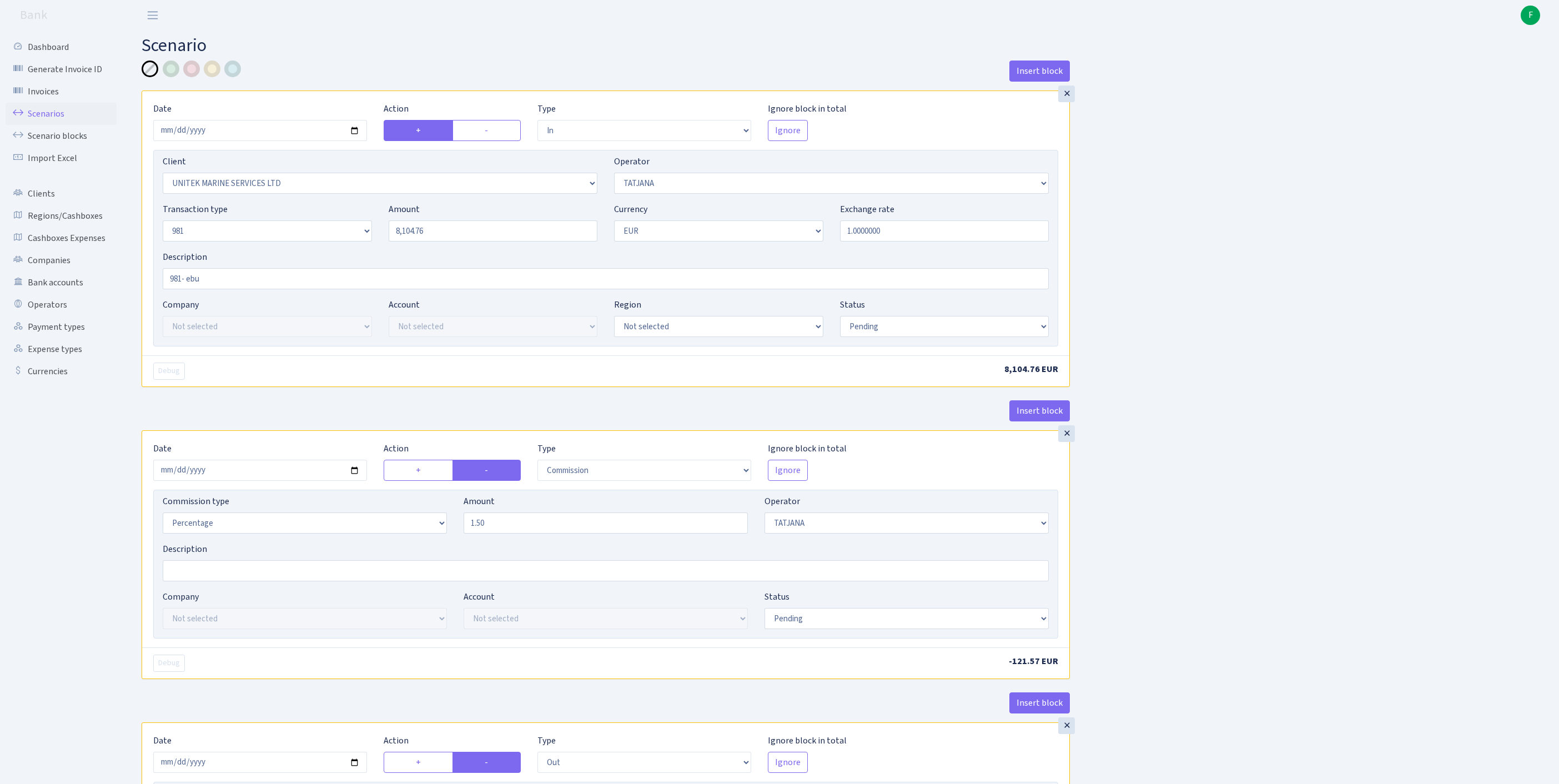
click at [52, 118] on link "Scenarios" at bounding box center [61, 114] width 111 height 22
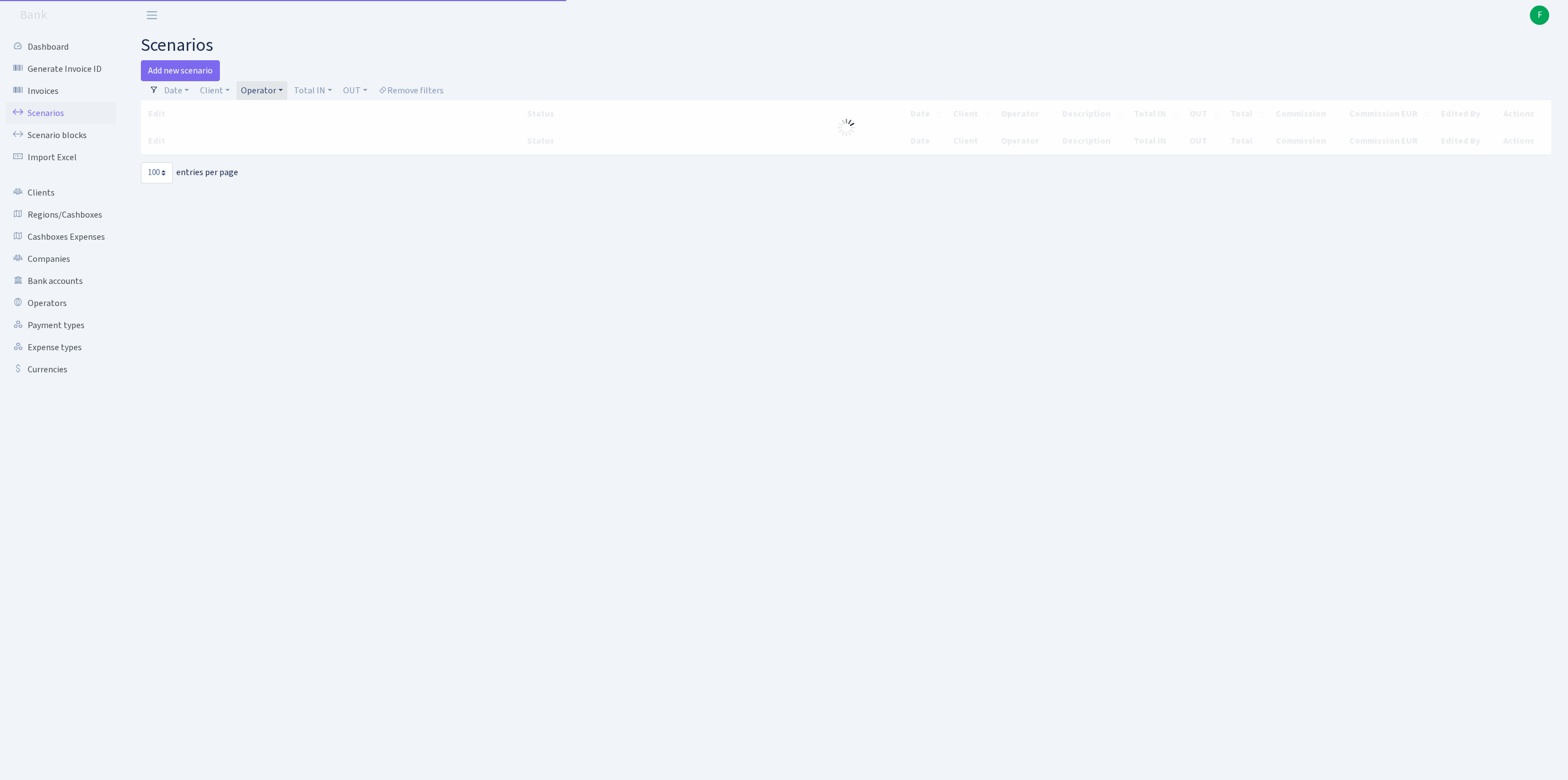
select select "100"
